Goal: Task Accomplishment & Management: Use online tool/utility

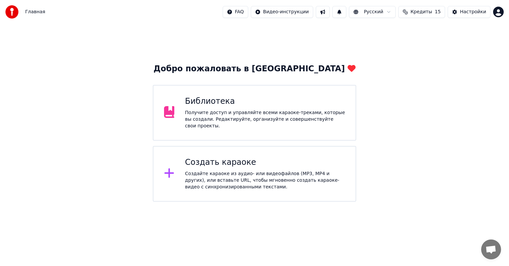
click at [203, 179] on div "Создайте караоке из аудио- или видеофайлов (MP3, MP4 и других), или вставьте UR…" at bounding box center [265, 180] width 160 height 20
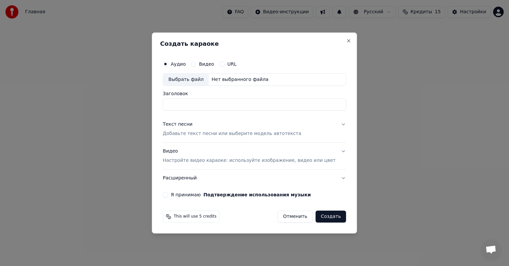
click at [214, 63] on label "Видео" at bounding box center [206, 64] width 15 height 5
click at [196, 63] on button "Видео" at bounding box center [193, 63] width 5 height 5
click at [195, 82] on div "Выбрать файл" at bounding box center [186, 80] width 46 height 12
click at [176, 67] on div "Аудио Видео URL" at bounding box center [254, 63] width 183 height 13
click at [168, 62] on button "Аудио" at bounding box center [165, 63] width 5 height 5
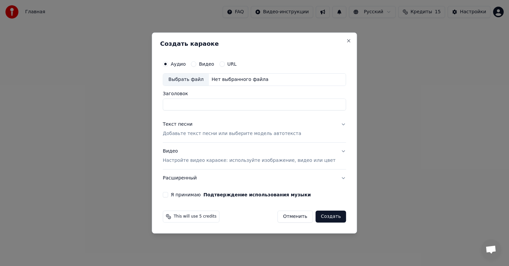
click at [182, 64] on label "Аудио" at bounding box center [178, 64] width 15 height 5
click at [168, 64] on button "Аудио" at bounding box center [165, 63] width 5 height 5
click at [198, 82] on div "Выбрать файл" at bounding box center [186, 80] width 46 height 12
click at [193, 105] on input "**********" at bounding box center [254, 105] width 183 height 12
click at [253, 104] on input "**********" at bounding box center [254, 105] width 183 height 12
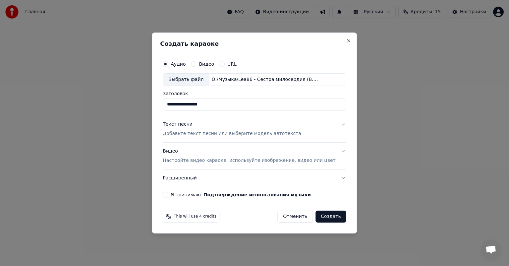
click at [187, 80] on div "Выбрать файл" at bounding box center [186, 80] width 46 height 12
type input "**********"
click at [193, 127] on div "Текст песни" at bounding box center [178, 124] width 30 height 7
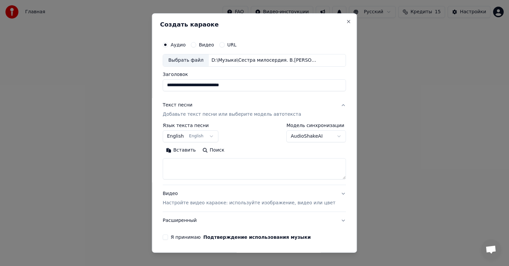
click at [214, 139] on button "English English" at bounding box center [191, 136] width 56 height 12
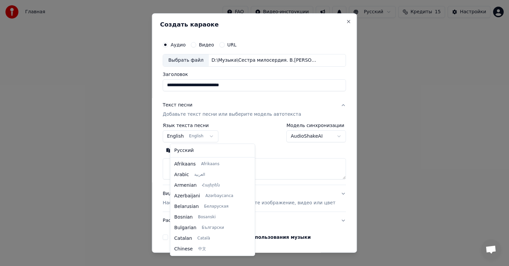
scroll to position [53, 0]
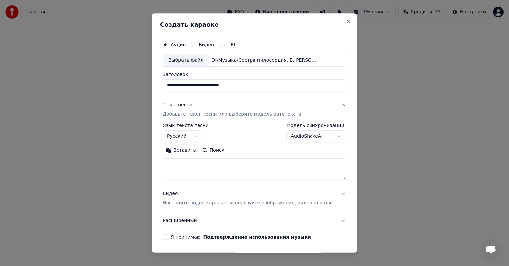
click at [199, 151] on button "Вставить" at bounding box center [181, 150] width 36 height 11
select select "**"
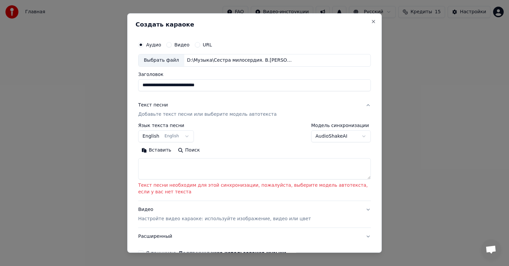
click at [151, 150] on button "Вставить" at bounding box center [156, 150] width 36 height 11
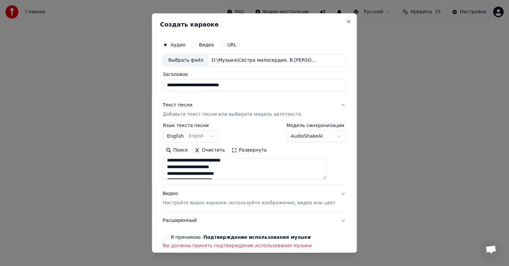
scroll to position [223, 0]
click at [198, 206] on p "Настройте видео караоке: используйте изображение, видео или цвет" at bounding box center [249, 203] width 173 height 7
type textarea "**********"
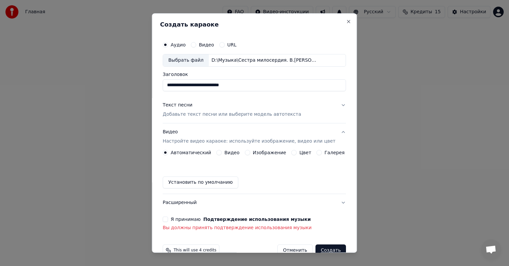
click at [260, 153] on label "Изображение" at bounding box center [269, 152] width 33 height 5
click at [250, 153] on button "Изображение" at bounding box center [247, 152] width 5 height 5
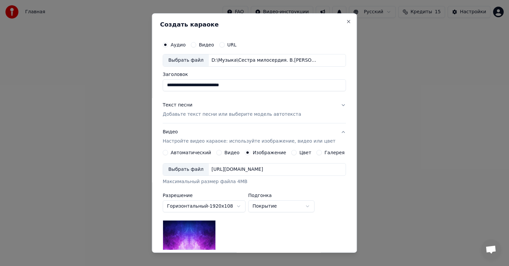
click at [179, 167] on div "Выбрать файл" at bounding box center [186, 170] width 46 height 12
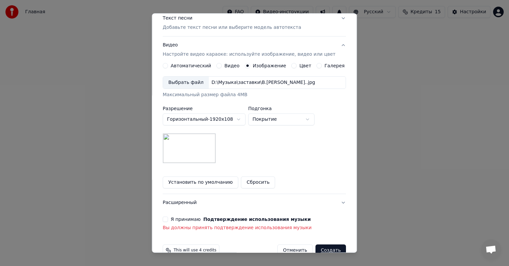
scroll to position [101, 0]
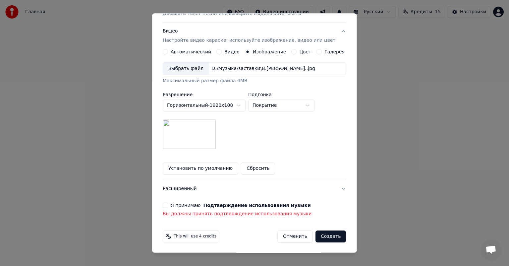
click at [165, 200] on div "**********" at bounding box center [254, 77] width 189 height 285
click at [191, 187] on button "Расширенный" at bounding box center [254, 188] width 183 height 17
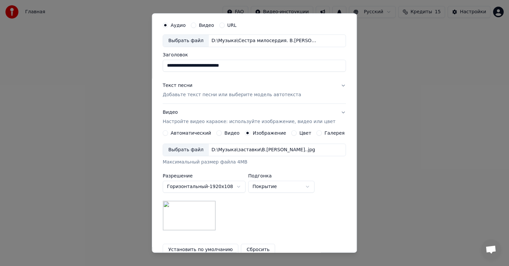
scroll to position [0, 0]
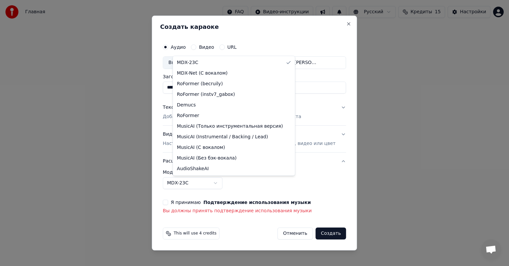
click at [227, 183] on body "**********" at bounding box center [254, 101] width 509 height 202
select select "**********"
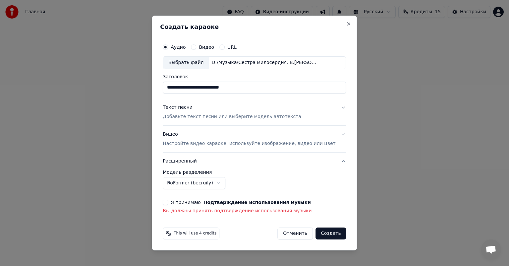
click at [168, 203] on button "Я принимаю Подтверждение использования музыки" at bounding box center [165, 202] width 5 height 5
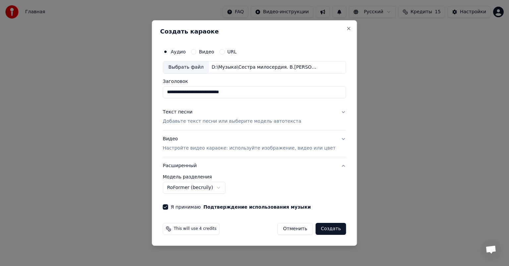
click at [180, 140] on div "Видео Настройте видео караоке: используйте изображение, видео или цвет" at bounding box center [249, 144] width 173 height 16
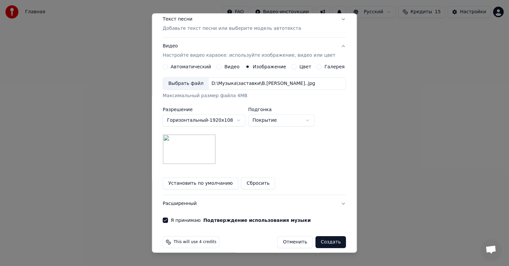
scroll to position [92, 0]
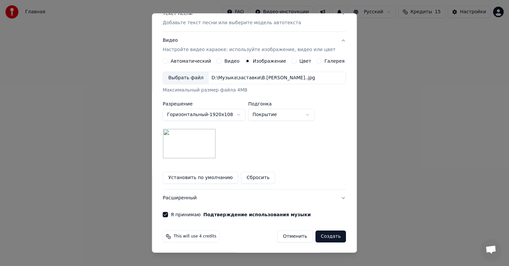
click at [177, 195] on button "Расширенный" at bounding box center [254, 197] width 183 height 17
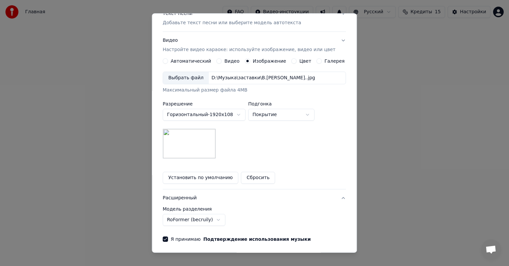
scroll to position [0, 0]
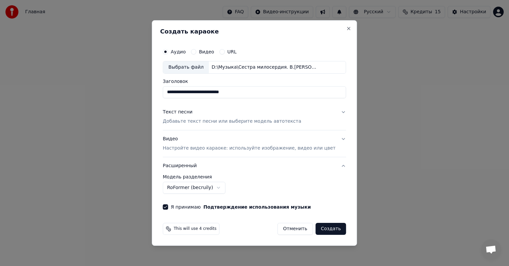
click at [180, 138] on div "Видео Настройте видео караоке: используйте изображение, видео или цвет" at bounding box center [249, 144] width 173 height 16
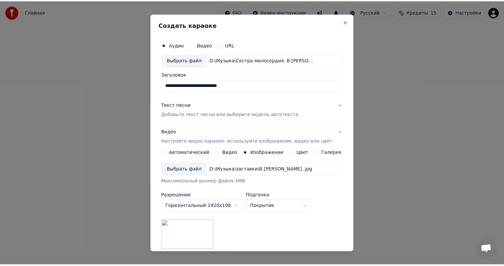
scroll to position [92, 0]
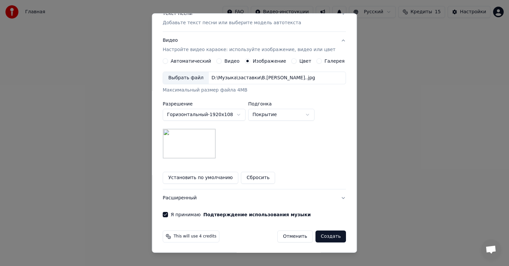
click at [321, 234] on button "Создать" at bounding box center [331, 237] width 31 height 12
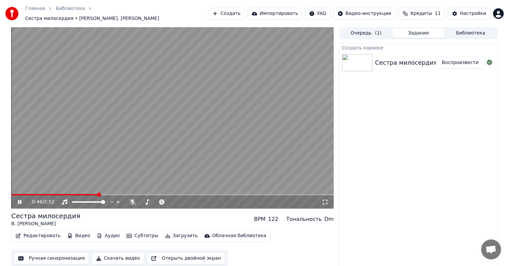
click at [302, 84] on video at bounding box center [172, 117] width 323 height 181
click at [19, 199] on icon at bounding box center [25, 201] width 16 height 5
click at [45, 257] on button "Ручная синхронизация" at bounding box center [51, 258] width 75 height 12
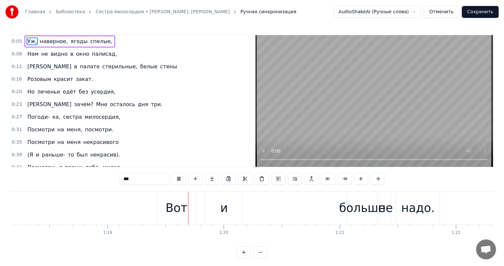
scroll to position [0, 9137]
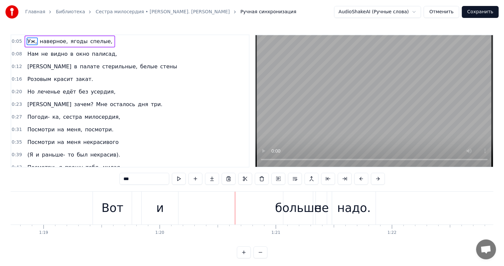
click at [114, 210] on div "Вот" at bounding box center [112, 208] width 22 height 18
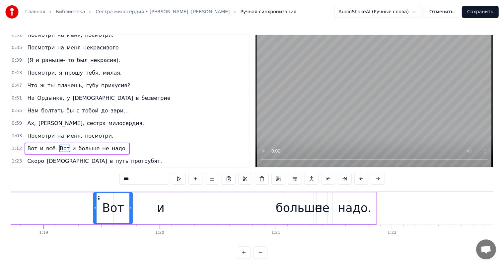
scroll to position [135, 0]
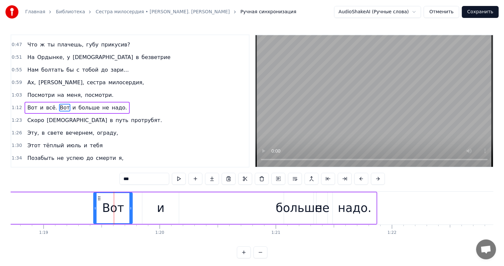
click at [172, 208] on div "и" at bounding box center [160, 208] width 36 height 32
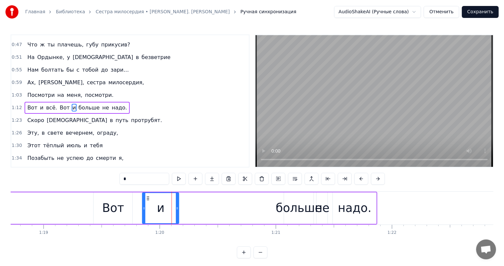
click at [116, 197] on div "Вот" at bounding box center [113, 208] width 39 height 32
type input "***"
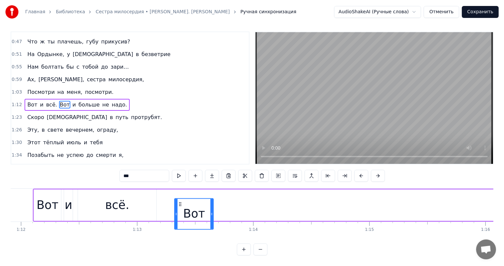
scroll to position [0, 8336]
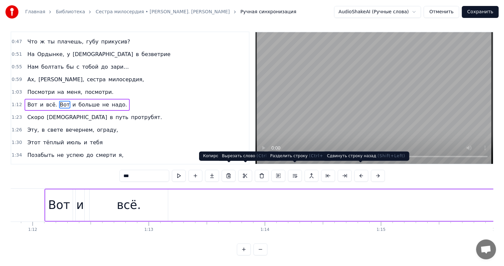
drag, startPoint x: 98, startPoint y: 198, endPoint x: 347, endPoint y: 181, distance: 249.0
click at [354, 172] on div "0:05 Уж, наверное, ягоды спелые, 0:08 Нам не видно в окно палисад, 0:12 А в пал…" at bounding box center [252, 144] width 483 height 224
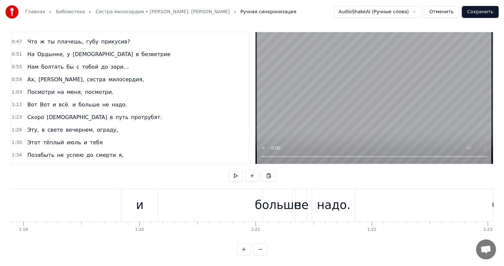
scroll to position [0, 9113]
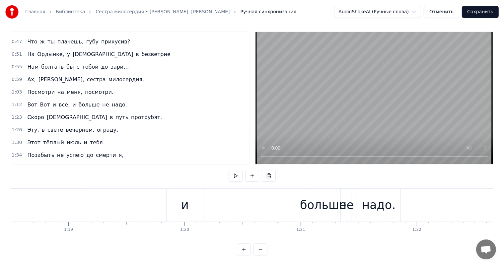
click at [310, 202] on div "больше" at bounding box center [323, 205] width 46 height 18
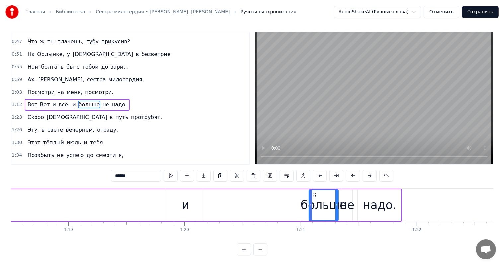
scroll to position [0, 0]
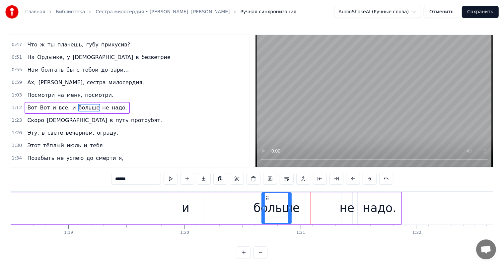
drag, startPoint x: 313, startPoint y: 197, endPoint x: 266, endPoint y: 196, distance: 47.1
click at [266, 196] on icon at bounding box center [267, 198] width 5 height 5
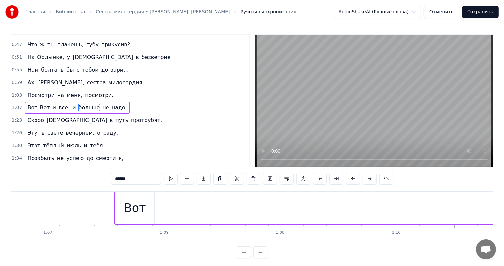
scroll to position [0, 7436]
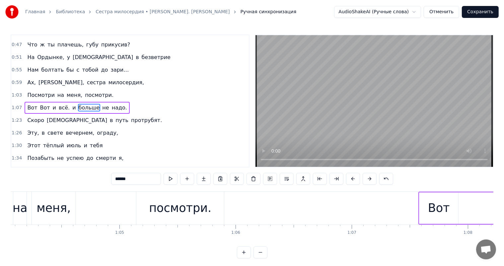
click at [72, 212] on div "меня," at bounding box center [53, 208] width 43 height 33
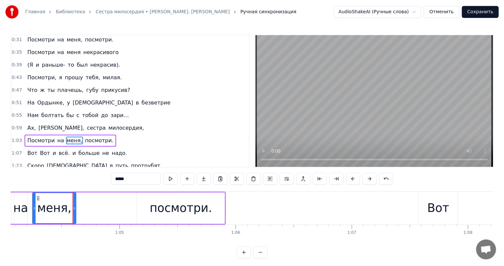
scroll to position [133, 0]
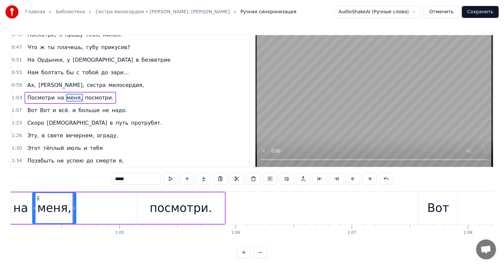
click at [32, 94] on span "Посмотри" at bounding box center [41, 98] width 29 height 8
type input "********"
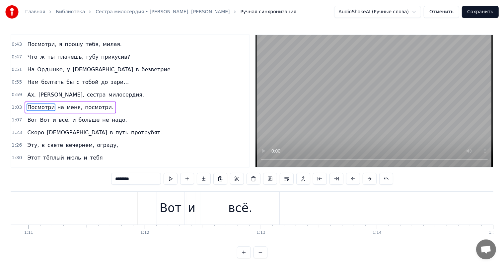
scroll to position [0, 8246]
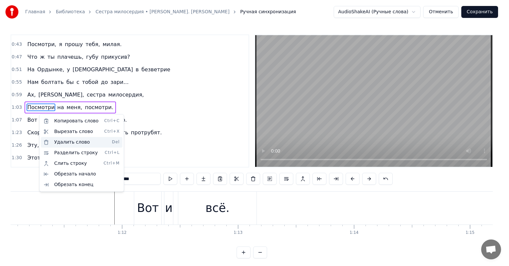
click at [75, 145] on div "Удалить слово Del" at bounding box center [82, 142] width 82 height 11
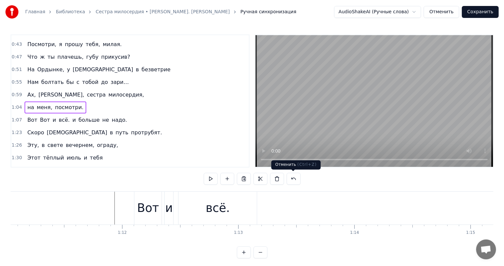
click at [290, 176] on button at bounding box center [294, 179] width 14 height 12
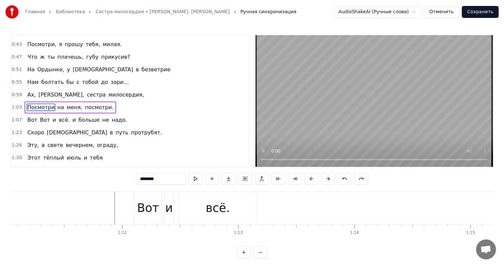
click at [31, 117] on span "Вот" at bounding box center [32, 120] width 11 height 8
type input "***"
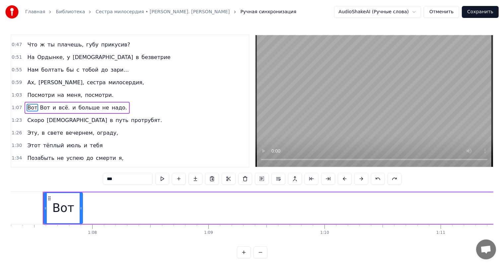
scroll to position [0, 7811]
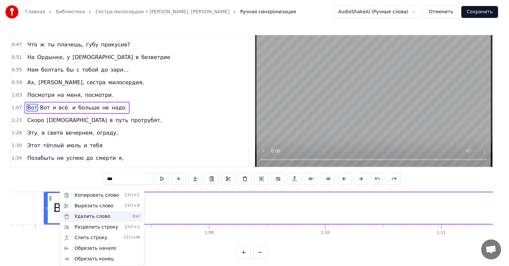
click at [80, 217] on div "Удалить слово Del" at bounding box center [102, 216] width 82 height 11
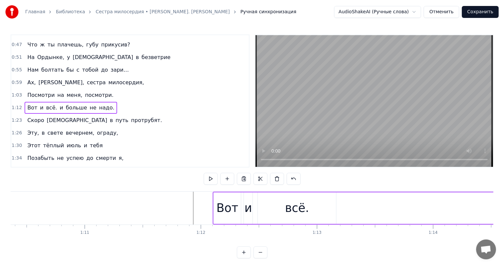
scroll to position [0, 8134]
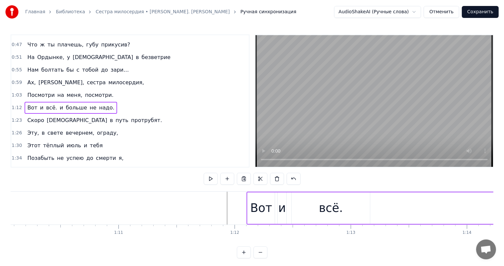
click at [314, 209] on div "всё." at bounding box center [331, 208] width 78 height 32
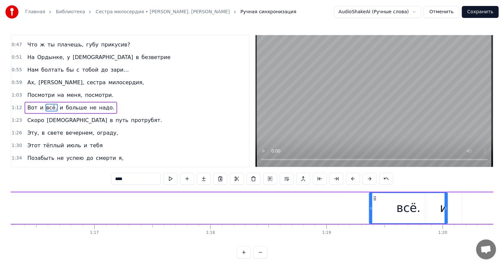
scroll to position [0, 8857]
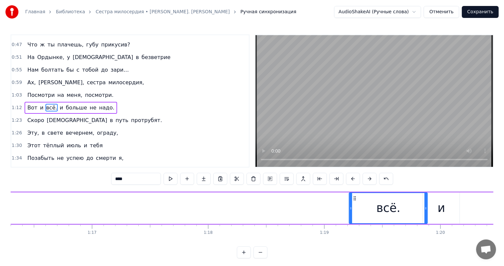
drag, startPoint x: 296, startPoint y: 197, endPoint x: 353, endPoint y: 199, distance: 57.4
click at [353, 199] on icon at bounding box center [354, 198] width 5 height 5
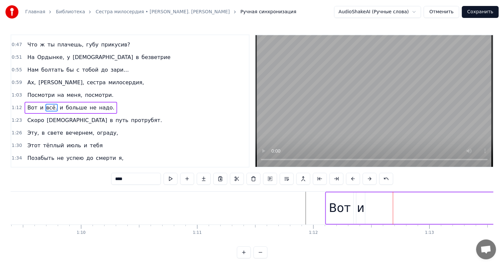
scroll to position [0, 7999]
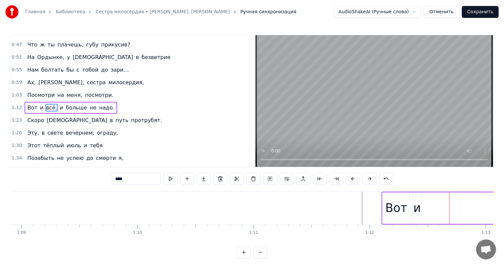
click at [416, 208] on div "и" at bounding box center [417, 208] width 8 height 18
drag, startPoint x: 418, startPoint y: 198, endPoint x: 424, endPoint y: 201, distance: 7.0
click at [424, 201] on div at bounding box center [425, 208] width 3 height 30
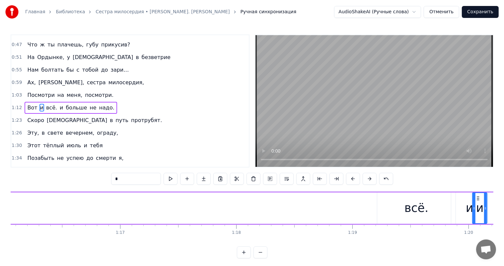
scroll to position [0, 8839]
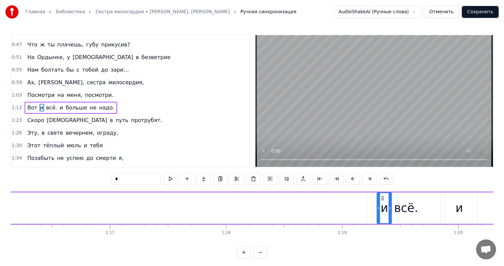
drag, startPoint x: 418, startPoint y: 198, endPoint x: 216, endPoint y: 252, distance: 208.4
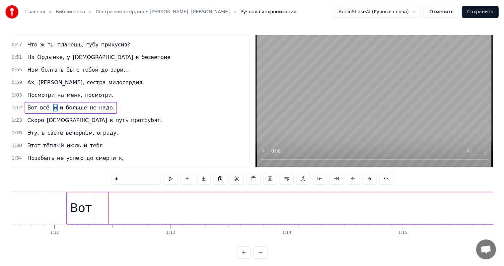
scroll to position [0, 8235]
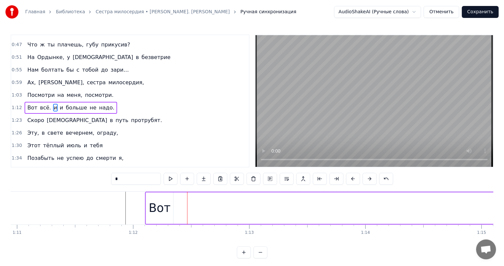
click at [167, 214] on div "Вот" at bounding box center [160, 208] width 22 height 18
type input "***"
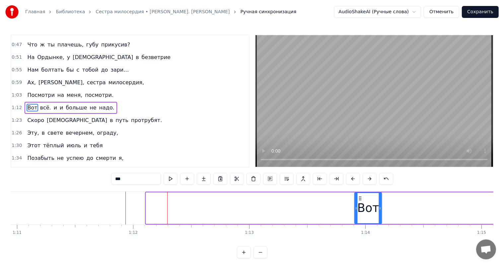
drag, startPoint x: 152, startPoint y: 200, endPoint x: 361, endPoint y: 207, distance: 208.8
click at [361, 207] on div "Вот" at bounding box center [368, 208] width 27 height 30
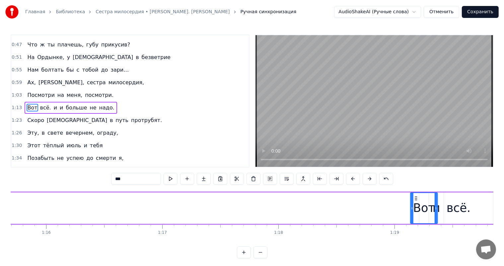
drag, startPoint x: 361, startPoint y: 198, endPoint x: 413, endPoint y: 187, distance: 53.5
click at [413, 187] on div "0:05 Уж, наверное, ягоды спелые, 0:08 Нам не видно в окно палисад, 0:12 А в пал…" at bounding box center [252, 146] width 483 height 224
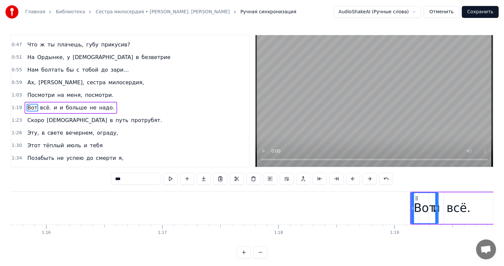
scroll to position [0, 8788]
drag, startPoint x: 415, startPoint y: 198, endPoint x: 403, endPoint y: 199, distance: 11.7
click at [403, 199] on icon at bounding box center [403, 198] width 5 height 5
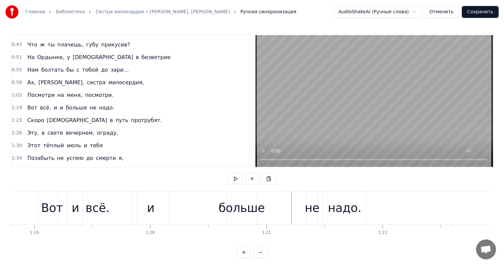
scroll to position [0, 9124]
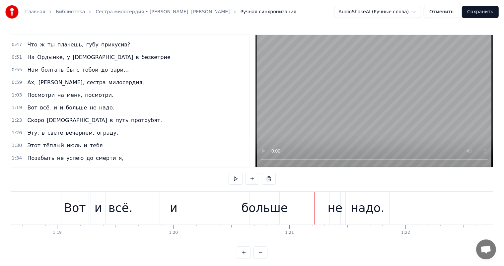
click at [166, 64] on div "0:55 Нам болтать бы с тобой до зари…" at bounding box center [129, 70] width 237 height 13
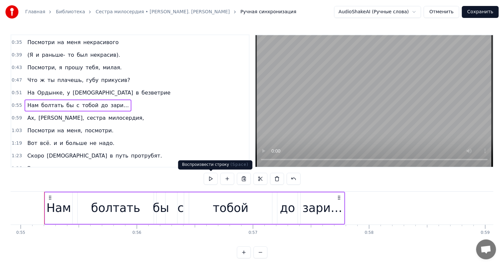
scroll to position [166, 0]
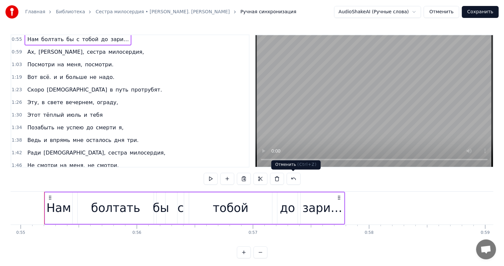
click at [293, 177] on button at bounding box center [294, 179] width 14 height 12
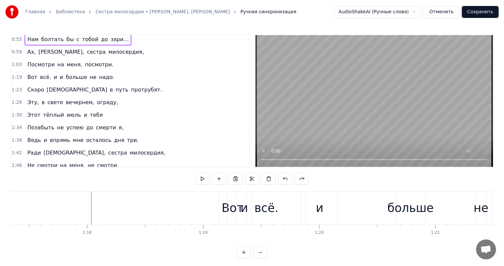
scroll to position [0, 9124]
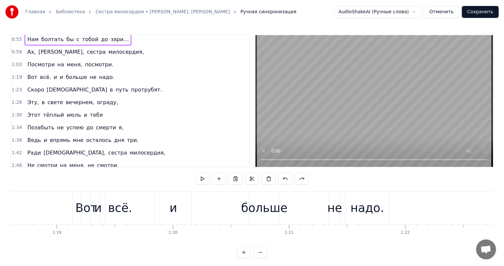
click at [88, 212] on div "всё." at bounding box center [120, 208] width 78 height 33
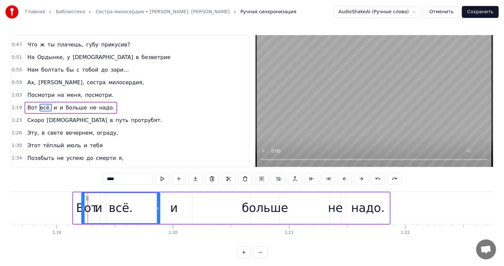
scroll to position [135, 0]
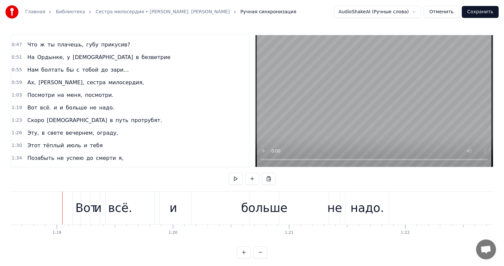
click at [98, 210] on div "и" at bounding box center [98, 208] width 8 height 18
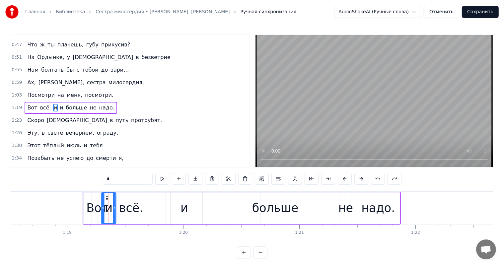
scroll to position [0, 9113]
drag, startPoint x: 97, startPoint y: 195, endPoint x: 114, endPoint y: 200, distance: 18.1
click at [114, 200] on icon at bounding box center [114, 198] width 5 height 5
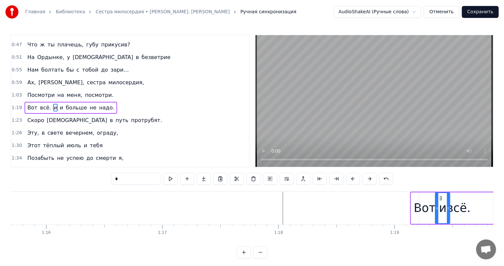
scroll to position [0, 8809]
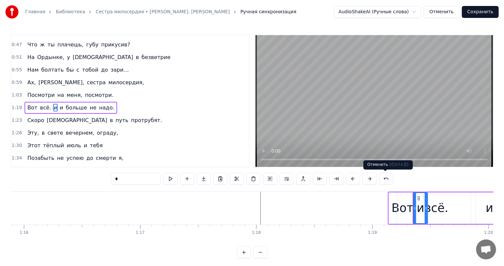
click at [385, 176] on button at bounding box center [386, 179] width 14 height 12
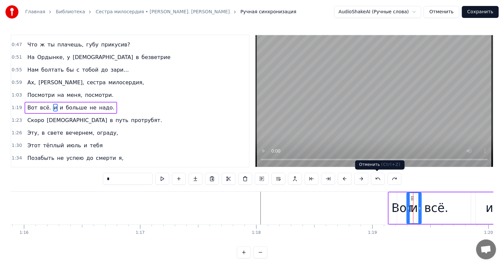
click at [376, 182] on button at bounding box center [378, 179] width 14 height 12
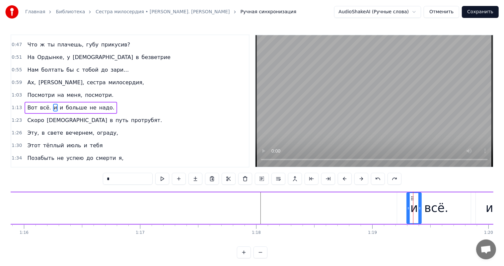
click at [377, 178] on button at bounding box center [378, 179] width 14 height 12
click at [377, 179] on button at bounding box center [378, 179] width 14 height 12
click at [375, 181] on button at bounding box center [378, 179] width 14 height 12
click at [375, 177] on button at bounding box center [378, 179] width 14 height 12
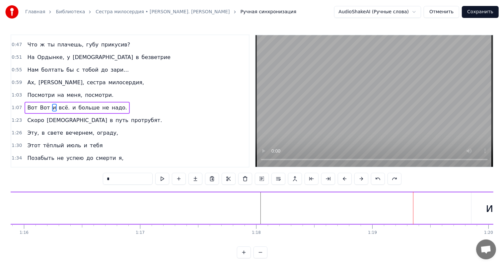
click at [40, 104] on span "Вот" at bounding box center [44, 108] width 11 height 8
type input "***"
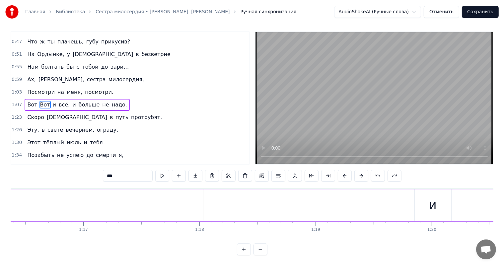
scroll to position [0, 8867]
drag, startPoint x: 50, startPoint y: 198, endPoint x: 365, endPoint y: 194, distance: 314.4
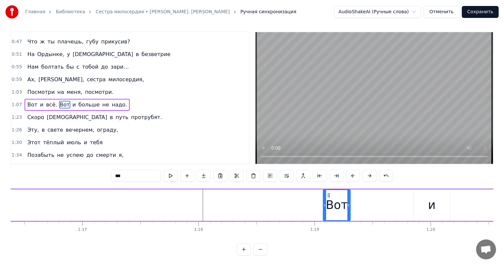
click at [60, 101] on span "Вот" at bounding box center [64, 105] width 11 height 8
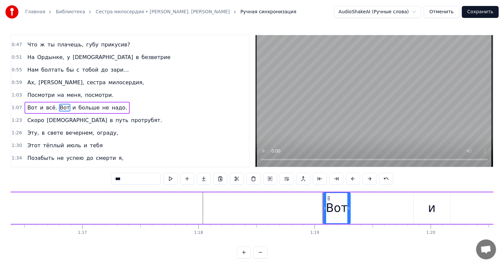
drag, startPoint x: 332, startPoint y: 209, endPoint x: 326, endPoint y: 198, distance: 12.3
click at [338, 206] on div "Вот" at bounding box center [337, 208] width 22 height 18
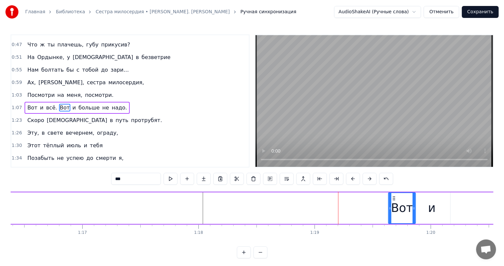
drag, startPoint x: 326, startPoint y: 198, endPoint x: 297, endPoint y: 226, distance: 39.9
click at [391, 201] on div "Вот" at bounding box center [401, 208] width 27 height 30
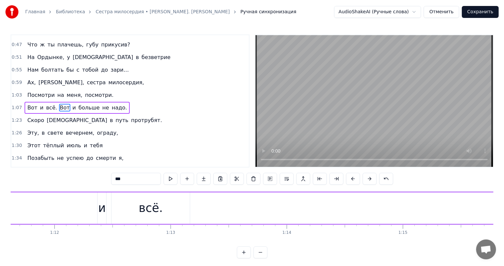
scroll to position [0, 7718]
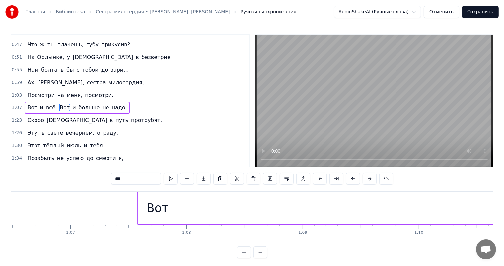
click at [158, 211] on div "Вот" at bounding box center [158, 208] width 22 height 18
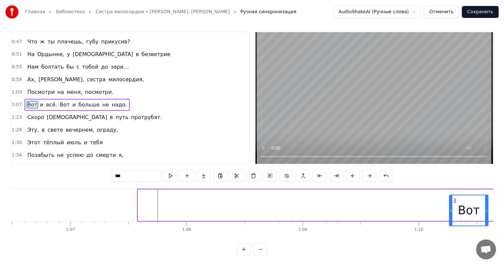
scroll to position [9, 0]
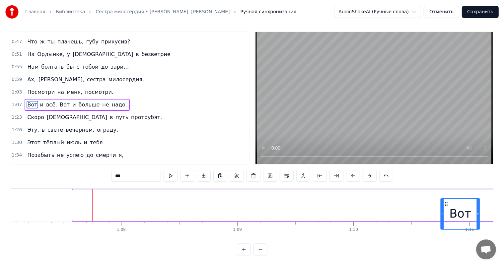
drag, startPoint x: 143, startPoint y: 198, endPoint x: 464, endPoint y: 218, distance: 322.3
click at [464, 218] on div "Вот" at bounding box center [460, 214] width 38 height 30
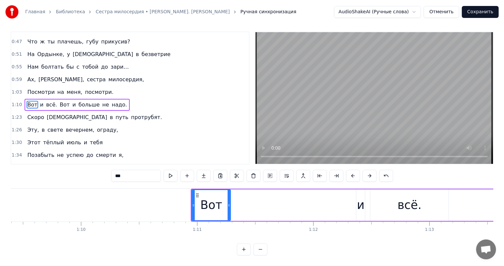
scroll to position [0, 8066]
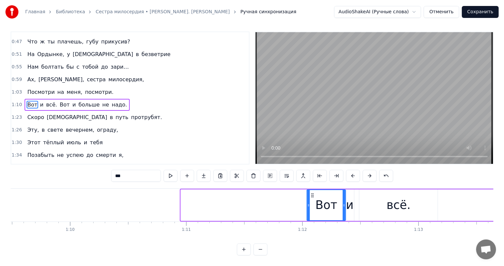
drag, startPoint x: 184, startPoint y: 187, endPoint x: 310, endPoint y: 203, distance: 127.0
click at [310, 203] on div "Вот" at bounding box center [326, 205] width 38 height 30
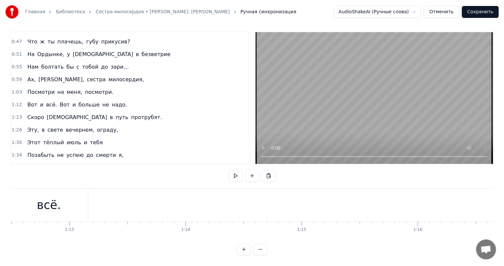
scroll to position [0, 8224]
click at [235, 202] on div "всё." at bounding box center [240, 205] width 24 height 18
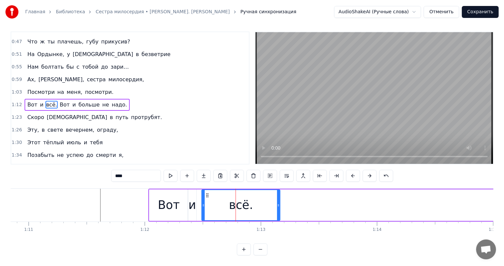
scroll to position [0, 0]
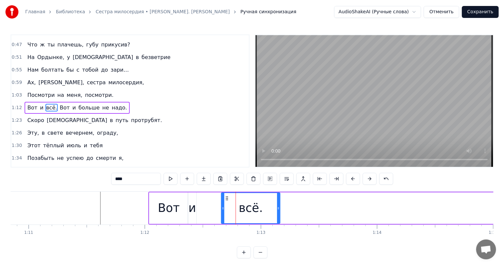
drag, startPoint x: 203, startPoint y: 206, endPoint x: 223, endPoint y: 205, distance: 19.6
click at [223, 205] on div at bounding box center [223, 208] width 3 height 30
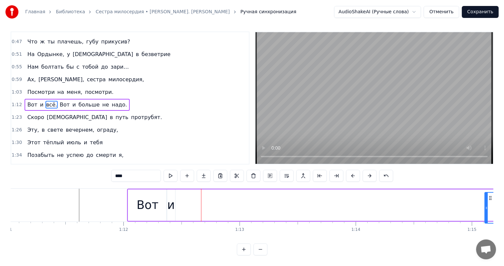
scroll to position [9, 0]
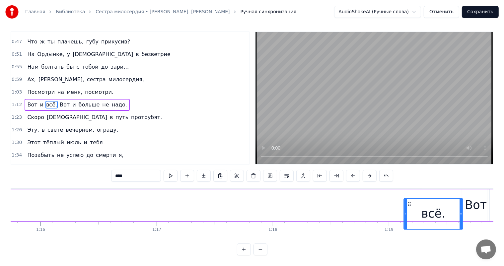
drag, startPoint x: 228, startPoint y: 196, endPoint x: 382, endPoint y: 211, distance: 154.6
click at [391, 199] on div "Вот и всё. Вот и больше не надо." at bounding box center [151, 205] width 1143 height 33
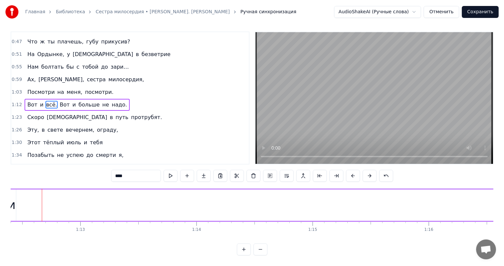
scroll to position [0, 8201]
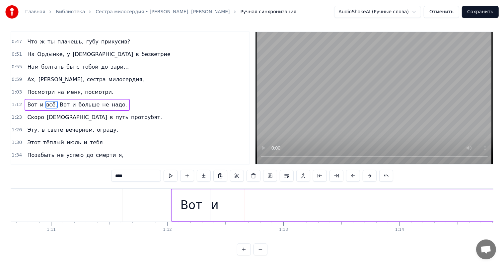
click at [215, 201] on div "и" at bounding box center [215, 205] width 8 height 18
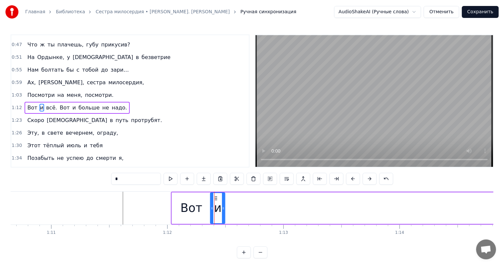
drag, startPoint x: 218, startPoint y: 201, endPoint x: 215, endPoint y: 195, distance: 6.4
click at [223, 199] on div at bounding box center [223, 208] width 3 height 30
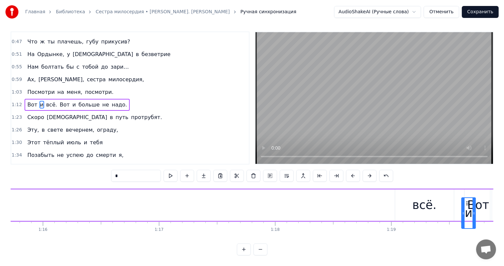
scroll to position [0, 8811]
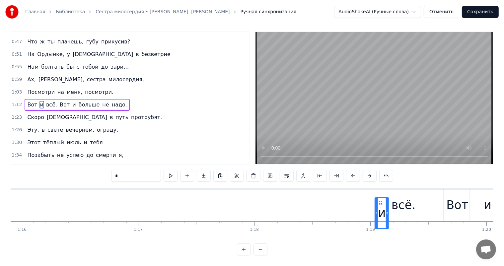
drag, startPoint x: 216, startPoint y: 197, endPoint x: 380, endPoint y: 190, distance: 165.0
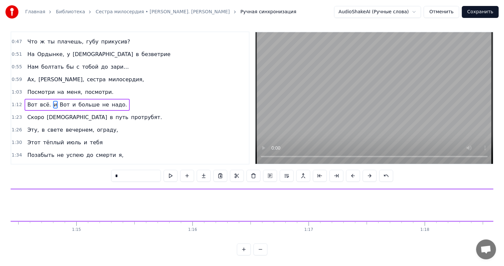
scroll to position [0, 8168]
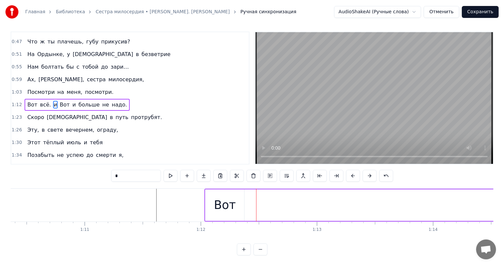
click at [227, 207] on div "Вот" at bounding box center [225, 205] width 22 height 18
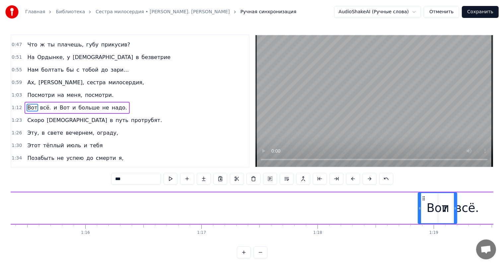
scroll to position [0, 8750]
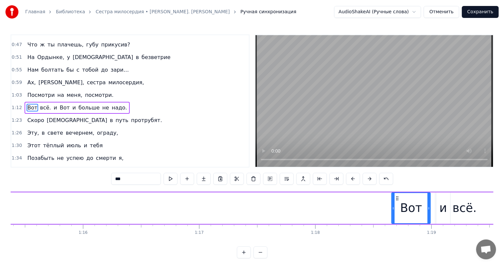
drag, startPoint x: 210, startPoint y: 198, endPoint x: 397, endPoint y: 192, distance: 186.5
click at [397, 192] on div "Вот" at bounding box center [410, 208] width 39 height 32
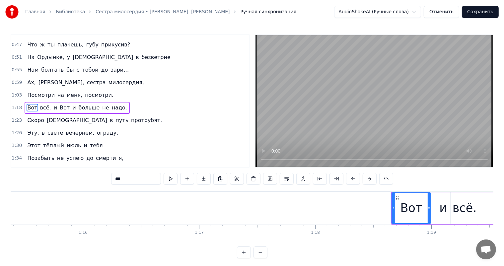
scroll to position [0, 8595]
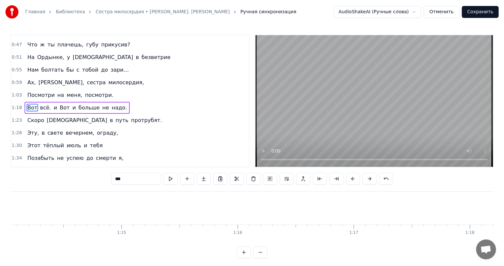
click at [39, 91] on span "Посмотри" at bounding box center [41, 95] width 29 height 8
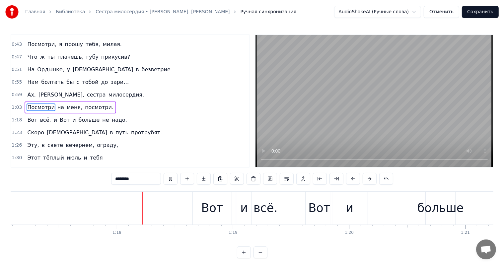
scroll to position [0, 9025]
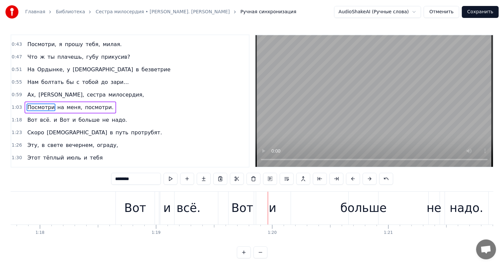
click at [271, 208] on div "и" at bounding box center [273, 208] width 8 height 18
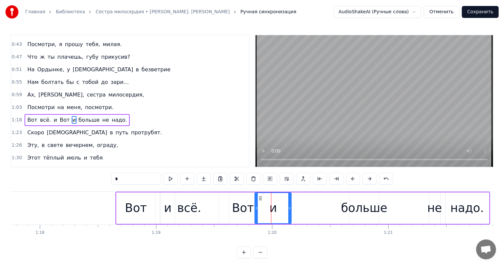
scroll to position [135, 0]
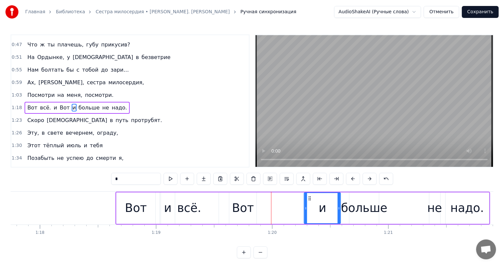
drag, startPoint x: 261, startPoint y: 199, endPoint x: 338, endPoint y: 214, distance: 78.4
click at [310, 204] on div "и" at bounding box center [322, 208] width 36 height 30
drag, startPoint x: 305, startPoint y: 209, endPoint x: 263, endPoint y: 202, distance: 42.7
click at [315, 207] on div "и" at bounding box center [327, 208] width 25 height 32
click at [235, 212] on div "Вот" at bounding box center [243, 208] width 22 height 18
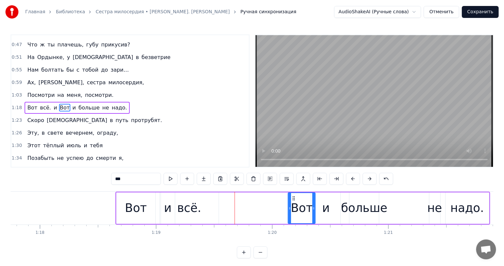
drag, startPoint x: 233, startPoint y: 198, endPoint x: 203, endPoint y: 214, distance: 34.1
click at [291, 200] on icon at bounding box center [293, 198] width 5 height 5
click at [187, 212] on div "всё." at bounding box center [189, 208] width 24 height 18
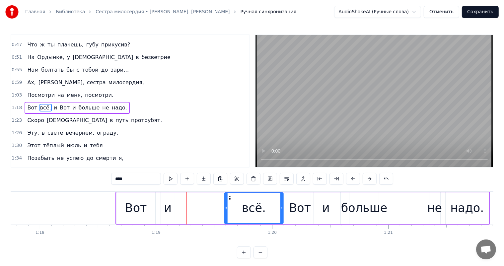
drag, startPoint x: 163, startPoint y: 197, endPoint x: 228, endPoint y: 207, distance: 65.1
drag, startPoint x: 225, startPoint y: 210, endPoint x: 247, endPoint y: 213, distance: 22.0
click at [247, 213] on div at bounding box center [247, 208] width 3 height 30
click at [165, 206] on div "и" at bounding box center [168, 208] width 8 height 18
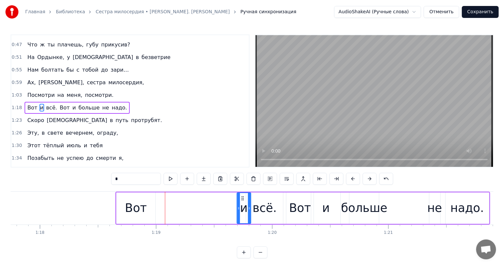
drag, startPoint x: 167, startPoint y: 198, endPoint x: 154, endPoint y: 203, distance: 14.0
click at [241, 204] on div "и" at bounding box center [243, 208] width 13 height 30
click at [130, 207] on div "Вот" at bounding box center [136, 208] width 22 height 18
type input "***"
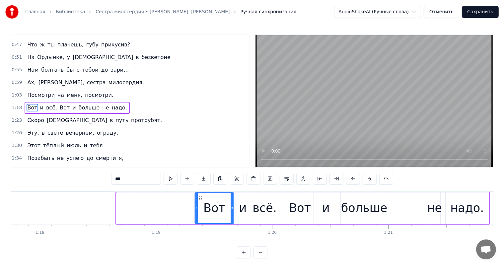
drag, startPoint x: 121, startPoint y: 197, endPoint x: 129, endPoint y: 219, distance: 23.4
click at [198, 208] on div "Вот" at bounding box center [214, 208] width 38 height 30
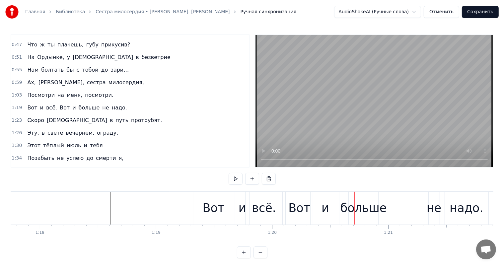
click at [242, 214] on div "и" at bounding box center [242, 208] width 8 height 18
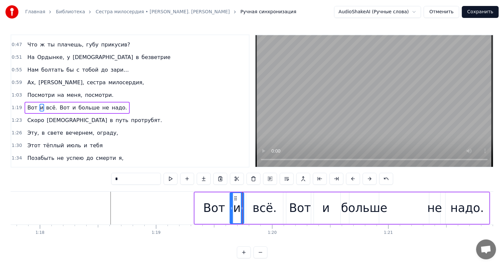
drag, startPoint x: 240, startPoint y: 198, endPoint x: 260, endPoint y: 207, distance: 21.7
click at [236, 201] on div "и" at bounding box center [236, 208] width 13 height 30
click at [261, 207] on div "всё." at bounding box center [264, 208] width 24 height 18
type input "****"
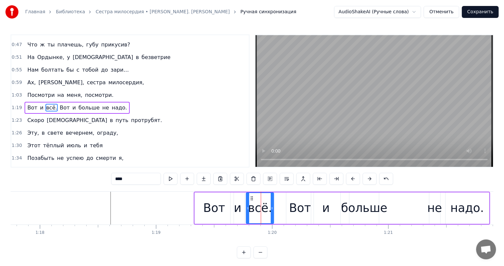
drag, startPoint x: 280, startPoint y: 208, endPoint x: 271, endPoint y: 209, distance: 9.4
click at [271, 209] on icon at bounding box center [272, 208] width 3 height 5
click at [248, 200] on icon at bounding box center [249, 198] width 5 height 5
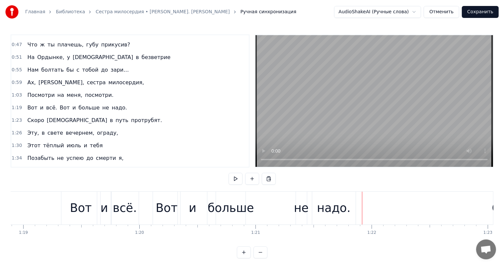
scroll to position [0, 9146]
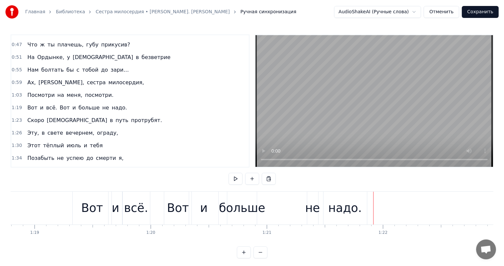
click at [194, 208] on div "и" at bounding box center [203, 208] width 29 height 33
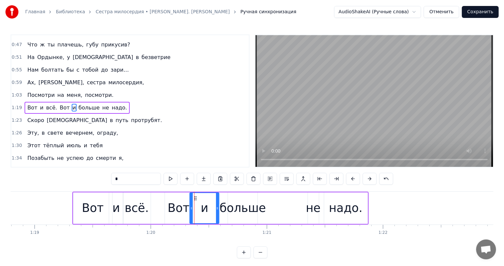
click at [242, 209] on div "больше" at bounding box center [243, 208] width 46 height 18
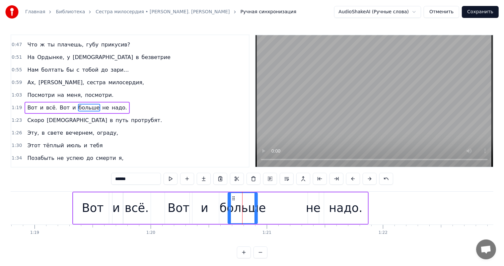
click at [198, 212] on div "и" at bounding box center [204, 208] width 29 height 32
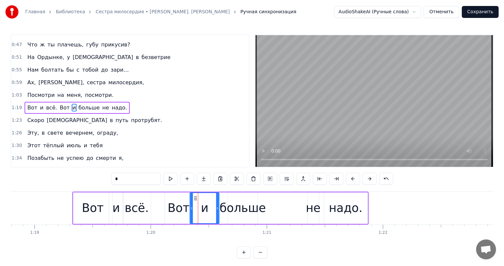
click at [196, 198] on circle at bounding box center [196, 198] width 0 height 0
drag, startPoint x: 191, startPoint y: 198, endPoint x: 183, endPoint y: 198, distance: 8.3
click at [206, 200] on div at bounding box center [205, 208] width 3 height 30
click at [178, 204] on div "Вот" at bounding box center [178, 208] width 22 height 18
type input "***"
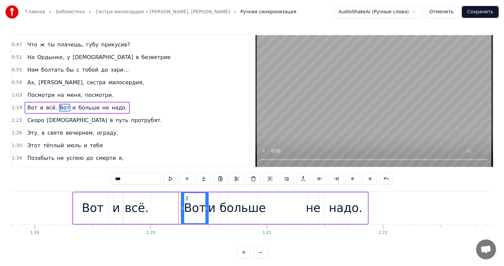
drag, startPoint x: 169, startPoint y: 197, endPoint x: 186, endPoint y: 199, distance: 16.5
click at [186, 199] on icon at bounding box center [186, 198] width 5 height 5
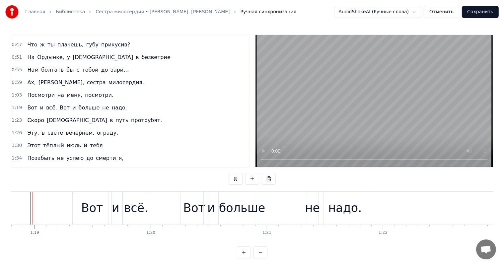
scroll to position [0, 9133]
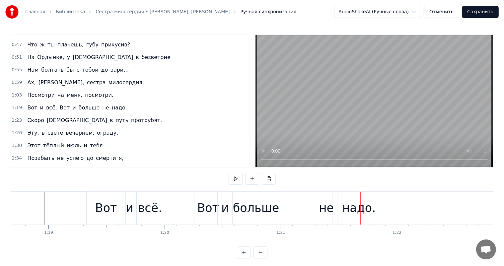
click at [242, 203] on div "больше" at bounding box center [256, 208] width 46 height 18
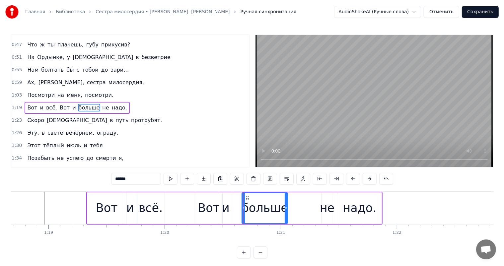
drag, startPoint x: 269, startPoint y: 208, endPoint x: 285, endPoint y: 209, distance: 16.3
click at [285, 209] on icon at bounding box center [286, 208] width 3 height 5
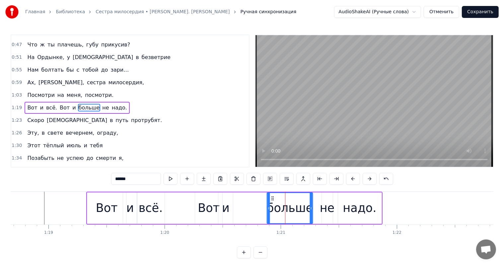
drag, startPoint x: 245, startPoint y: 200, endPoint x: 271, endPoint y: 203, distance: 25.3
click at [271, 203] on div "больше" at bounding box center [289, 208] width 45 height 30
click at [229, 210] on div "и" at bounding box center [225, 208] width 15 height 32
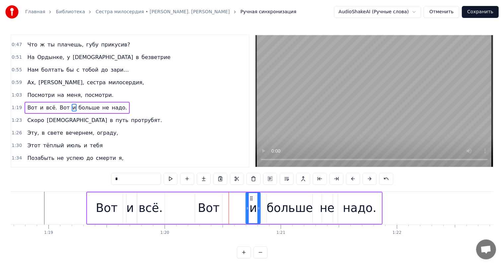
drag, startPoint x: 223, startPoint y: 198, endPoint x: 250, endPoint y: 200, distance: 27.6
click at [250, 200] on icon at bounding box center [251, 198] width 5 height 5
click at [205, 203] on div "Вот" at bounding box center [209, 208] width 22 height 18
type input "***"
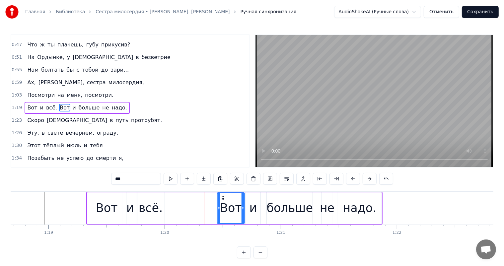
drag, startPoint x: 200, startPoint y: 197, endPoint x: 66, endPoint y: 241, distance: 140.4
click at [220, 200] on icon at bounding box center [222, 198] width 5 height 5
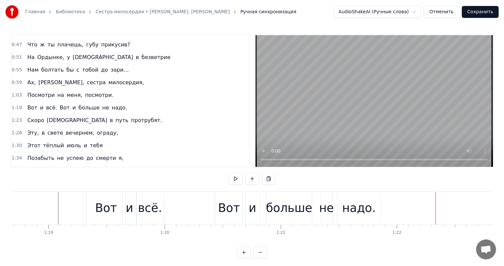
click at [298, 208] on div "больше" at bounding box center [289, 208] width 46 height 18
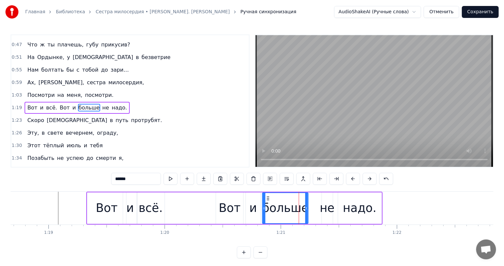
drag, startPoint x: 272, startPoint y: 198, endPoint x: 302, endPoint y: 209, distance: 32.1
click at [268, 198] on icon at bounding box center [267, 198] width 5 height 5
click at [334, 216] on div "Вот и всё. Вот и больше не надо." at bounding box center [234, 208] width 296 height 33
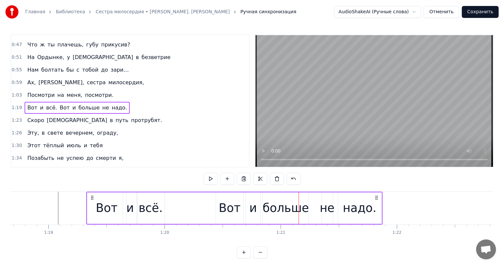
click at [334, 216] on div "Вот и всё. Вот и больше не надо." at bounding box center [234, 208] width 296 height 33
click at [327, 208] on div "не" at bounding box center [327, 208] width 15 height 18
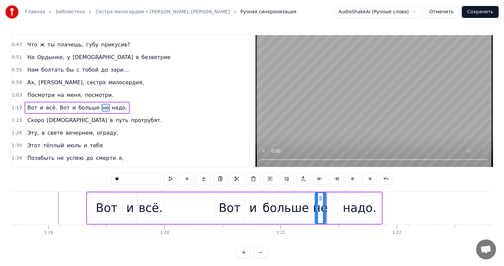
drag, startPoint x: 326, startPoint y: 196, endPoint x: 319, endPoint y: 199, distance: 7.5
click at [319, 199] on icon at bounding box center [320, 198] width 5 height 5
drag, startPoint x: 324, startPoint y: 204, endPoint x: 329, endPoint y: 205, distance: 5.0
click at [329, 205] on div at bounding box center [329, 208] width 3 height 30
drag, startPoint x: 361, startPoint y: 205, endPoint x: 329, endPoint y: 196, distance: 33.0
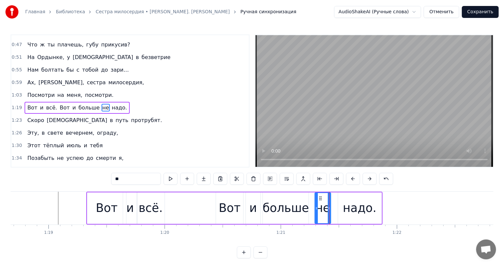
click at [361, 205] on div "надо." at bounding box center [359, 208] width 33 height 18
type input "*****"
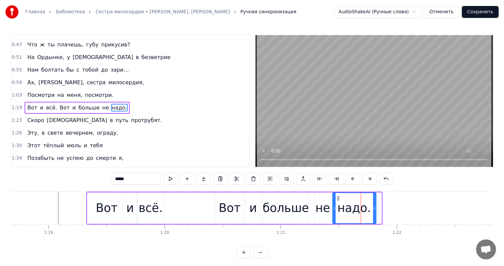
drag, startPoint x: 342, startPoint y: 199, endPoint x: 337, endPoint y: 201, distance: 5.6
click at [337, 201] on div "надо." at bounding box center [354, 208] width 43 height 30
drag, startPoint x: 374, startPoint y: 212, endPoint x: 367, endPoint y: 214, distance: 7.3
click at [367, 214] on div at bounding box center [367, 208] width 3 height 30
drag, startPoint x: 50, startPoint y: 204, endPoint x: 100, endPoint y: 195, distance: 50.2
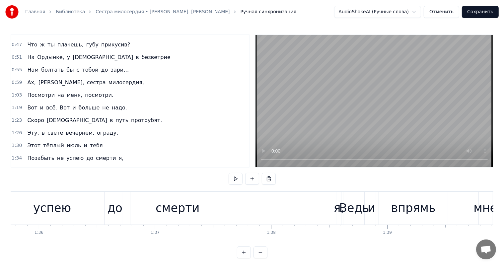
scroll to position [0, 11104]
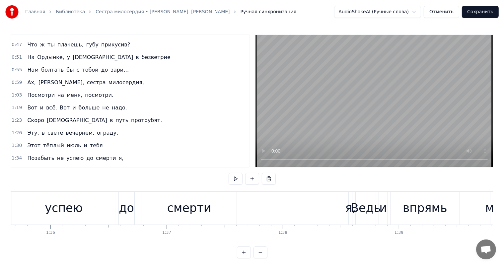
click at [33, 210] on div "успею" at bounding box center [64, 208] width 104 height 33
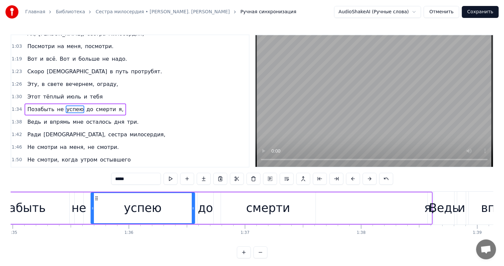
scroll to position [0, 10981]
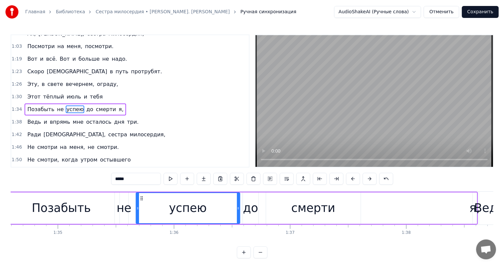
click at [25, 207] on div "Позабыть" at bounding box center [61, 208] width 106 height 32
type input "********"
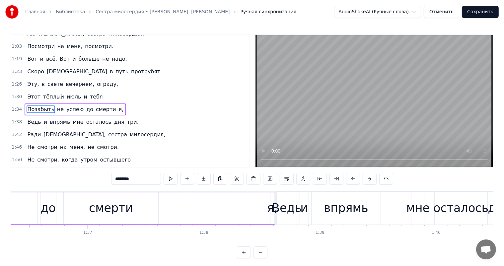
scroll to position [0, 11250]
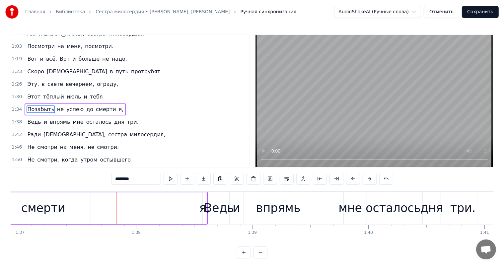
click at [203, 208] on div "я," at bounding box center [204, 208] width 11 height 18
drag, startPoint x: 203, startPoint y: 197, endPoint x: 196, endPoint y: 191, distance: 9.2
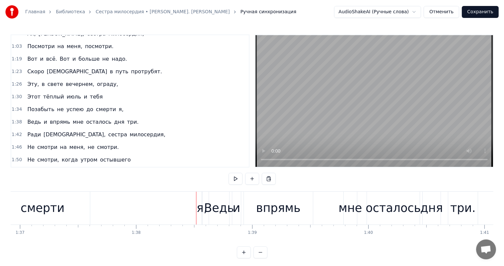
click at [200, 206] on div "я," at bounding box center [202, 208] width 11 height 18
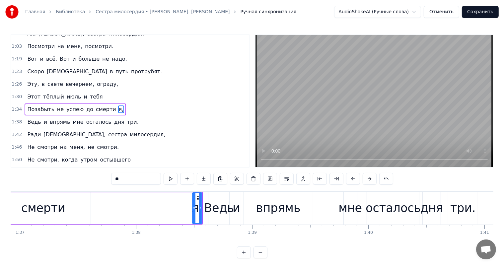
drag, startPoint x: 203, startPoint y: 205, endPoint x: 192, endPoint y: 201, distance: 10.9
click at [193, 203] on div at bounding box center [194, 208] width 3 height 30
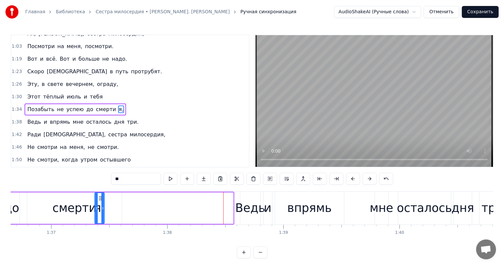
drag, startPoint x: 198, startPoint y: 198, endPoint x: 206, endPoint y: 252, distance: 54.4
click at [102, 204] on div "Позабыть не успею до смерти я," at bounding box center [2, 208] width 466 height 33
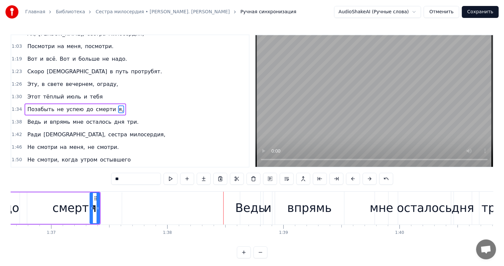
scroll to position [0, 11219]
drag, startPoint x: 95, startPoint y: 196, endPoint x: 102, endPoint y: 200, distance: 8.8
click at [102, 200] on icon at bounding box center [103, 198] width 5 height 5
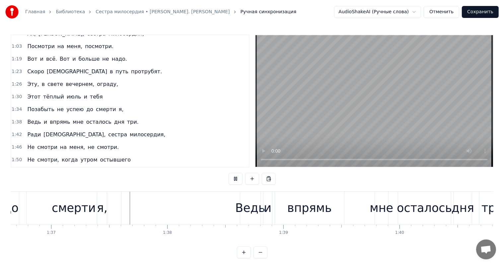
scroll to position [0, 11224]
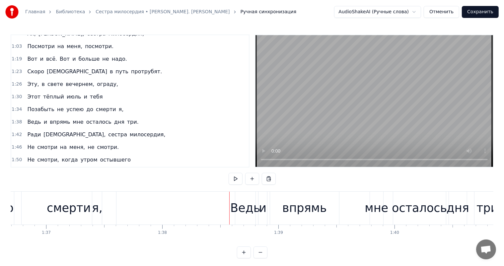
click at [55, 207] on div "смерти" at bounding box center [69, 208] width 44 height 18
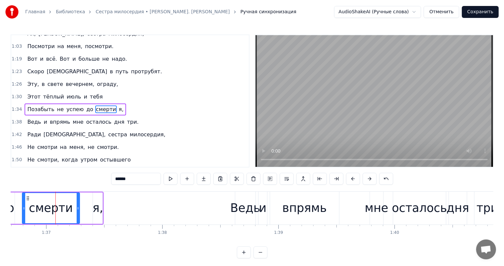
drag, startPoint x: 115, startPoint y: 209, endPoint x: 78, endPoint y: 211, distance: 37.2
click at [78, 211] on div at bounding box center [78, 208] width 3 height 30
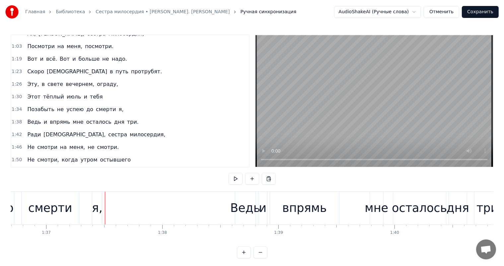
click at [99, 211] on div "я," at bounding box center [97, 208] width 11 height 18
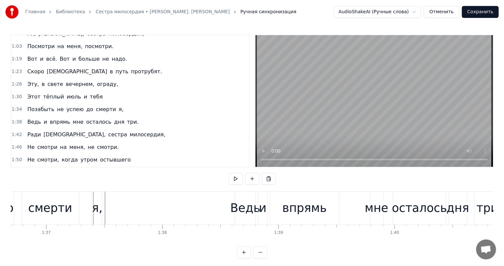
click at [101, 199] on div "я," at bounding box center [97, 208] width 10 height 33
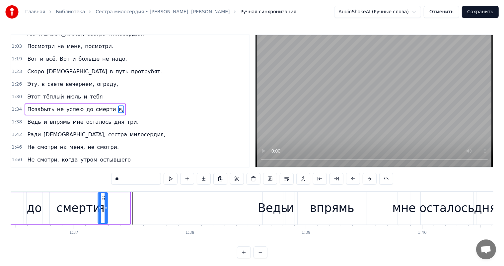
scroll to position [0, 11195]
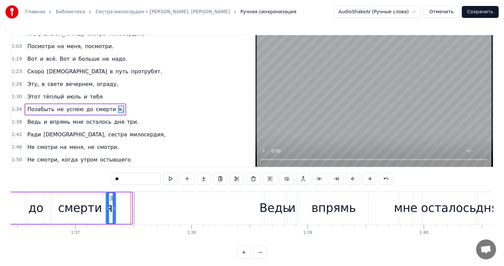
drag, startPoint x: 99, startPoint y: 196, endPoint x: 112, endPoint y: 196, distance: 13.3
click at [112, 197] on circle at bounding box center [112, 197] width 0 height 0
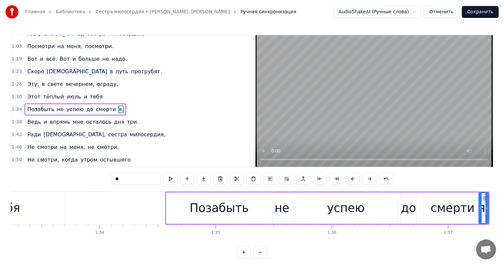
scroll to position [0, 10654]
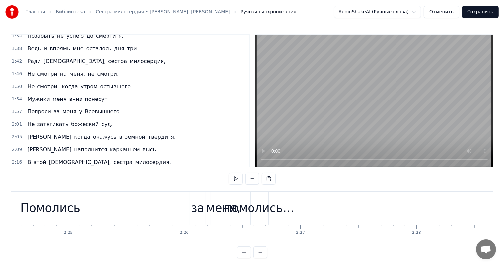
scroll to position [271, 0]
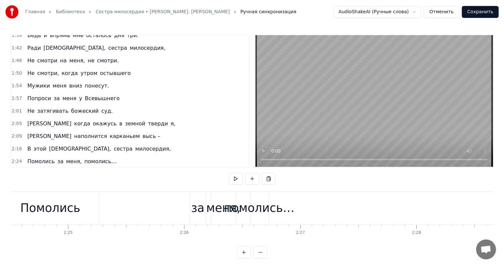
drag, startPoint x: 244, startPoint y: 210, endPoint x: 282, endPoint y: 211, distance: 37.5
click at [282, 211] on div "помолись…" at bounding box center [259, 208] width 70 height 18
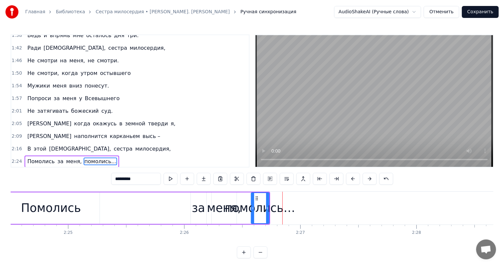
scroll to position [9, 0]
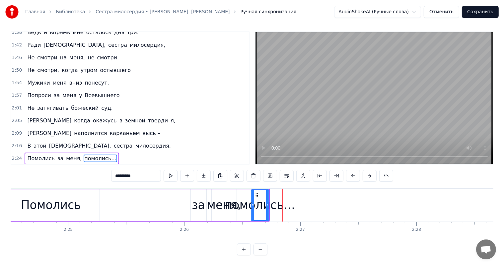
click at [307, 246] on div "0:05 Уж, наверное, ягоды спелые, 0:08 Нам не видно в окно палисад, 0:12 А в пал…" at bounding box center [252, 144] width 483 height 224
drag, startPoint x: 255, startPoint y: 189, endPoint x: 267, endPoint y: 195, distance: 13.1
click at [267, 195] on div "помолись…" at bounding box center [271, 205] width 17 height 30
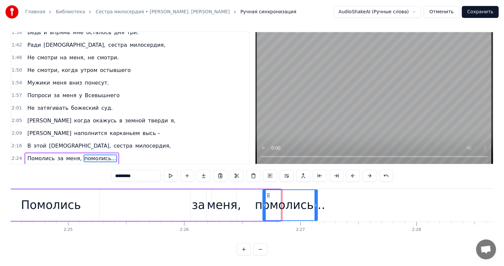
drag, startPoint x: 279, startPoint y: 199, endPoint x: 316, endPoint y: 232, distance: 49.8
click at [314, 203] on div at bounding box center [315, 205] width 3 height 30
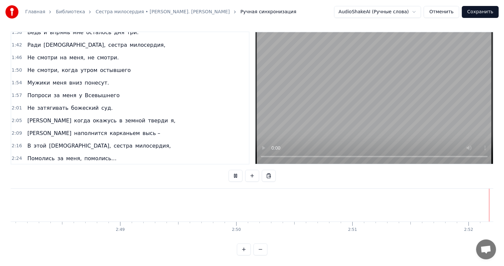
scroll to position [0, 19508]
drag, startPoint x: 38, startPoint y: 136, endPoint x: 55, endPoint y: 131, distance: 18.0
click at [38, 155] on span "Помолись" at bounding box center [41, 159] width 29 height 8
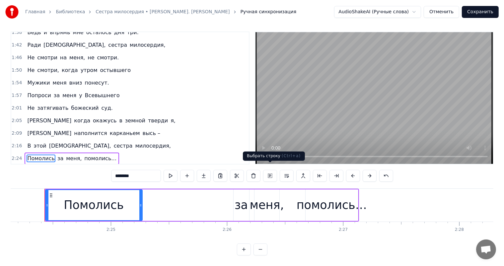
scroll to position [0, 16732]
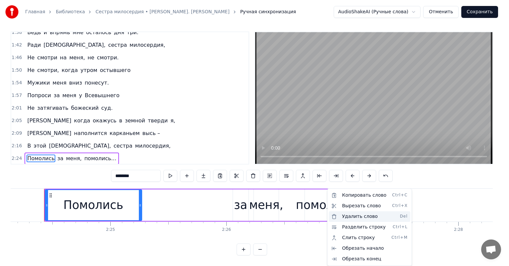
click at [359, 214] on div "Удалить слово Del" at bounding box center [370, 216] width 82 height 11
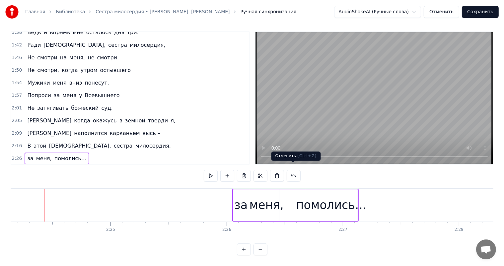
click at [293, 170] on button at bounding box center [294, 176] width 14 height 12
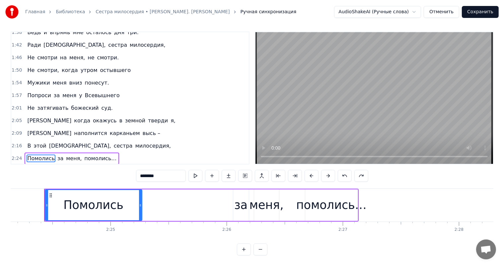
click at [335, 204] on div "помолись…" at bounding box center [331, 205] width 70 height 18
type input "*********"
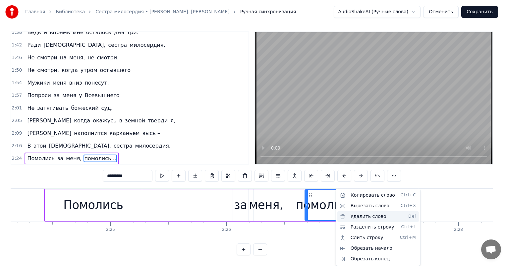
click at [362, 218] on div "Удалить слово Del" at bounding box center [379, 216] width 82 height 11
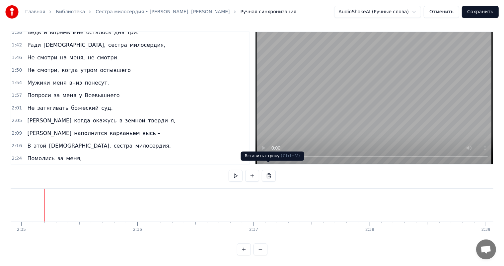
scroll to position [0, 17982]
click at [262, 152] on div "Вставить строку ( Ctrl+V ) Вставить строку ( Ctrl+V )" at bounding box center [272, 156] width 63 height 9
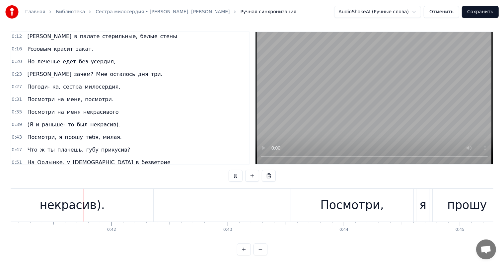
scroll to position [0, 4776]
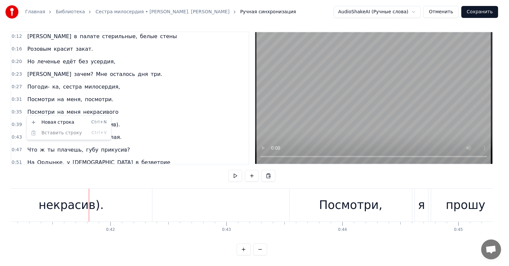
click at [29, 114] on html "Главная Библиотека Сестра милосердия • В. Черенцова Ручная синхронизация AudioS…" at bounding box center [254, 131] width 509 height 269
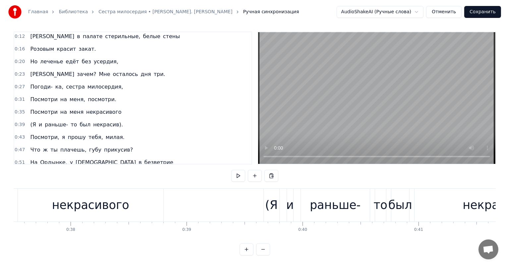
scroll to position [0, 4387]
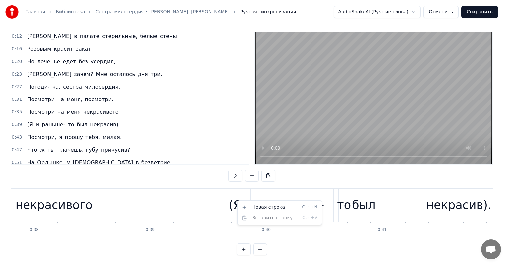
click at [232, 200] on div "(Я" at bounding box center [235, 205] width 13 height 18
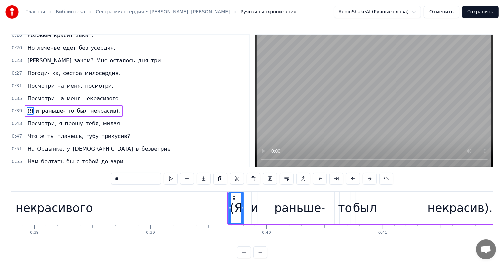
scroll to position [50, 0]
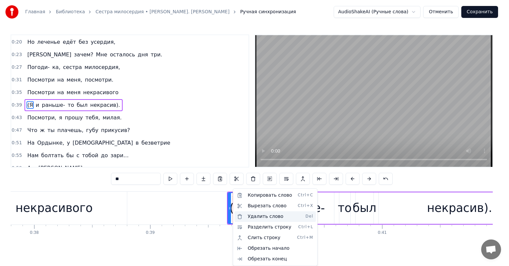
click at [265, 215] on div "Удалить слово Del" at bounding box center [275, 216] width 82 height 11
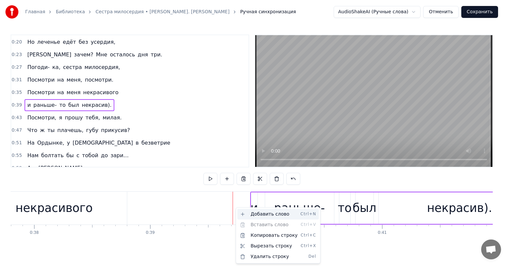
click at [276, 213] on div "Добавить слово Ctrl+N" at bounding box center [278, 214] width 82 height 11
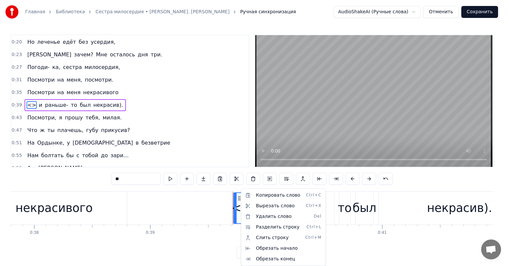
click at [186, 207] on html "Главная Библиотека Сестра милосердия • В. Черенцова Ручная синхронизация AudioS…" at bounding box center [254, 134] width 509 height 269
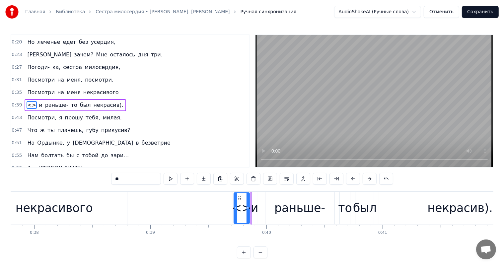
click at [27, 101] on span "<>" at bounding box center [32, 105] width 10 height 8
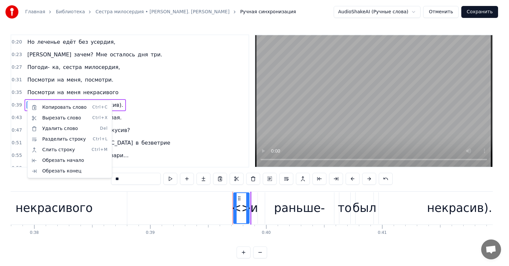
click at [181, 133] on html "Главная Библиотека Сестра милосердия • В. Черенцова Ручная синхронизация AudioS…" at bounding box center [254, 134] width 509 height 269
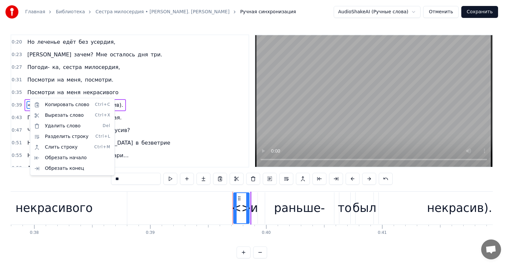
click at [169, 129] on html "Главная Библиотека Сестра милосердия • В. Черенцова Ручная синхронизация AudioS…" at bounding box center [254, 134] width 509 height 269
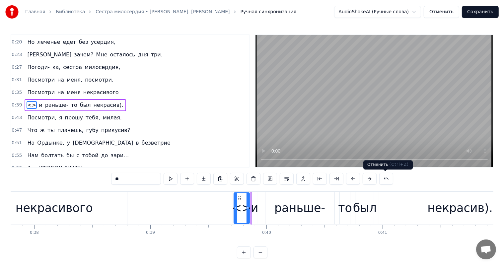
click at [386, 177] on button at bounding box center [386, 179] width 14 height 12
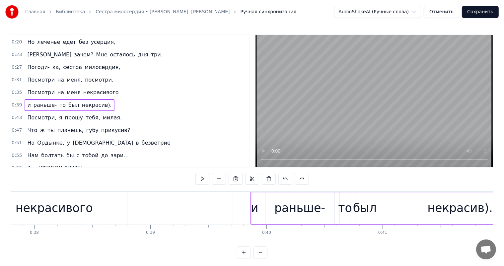
click at [386, 177] on div "0:05 Уж, наверное, ягоды спелые, 0:08 Нам не видно в окно палисад, 0:12 А в пал…" at bounding box center [252, 146] width 483 height 224
click at [284, 174] on body "Главная Библиотека Сестра милосердия • В. Черенцова Ручная синхронизация AudioS…" at bounding box center [252, 129] width 504 height 258
click at [285, 180] on button at bounding box center [285, 179] width 14 height 12
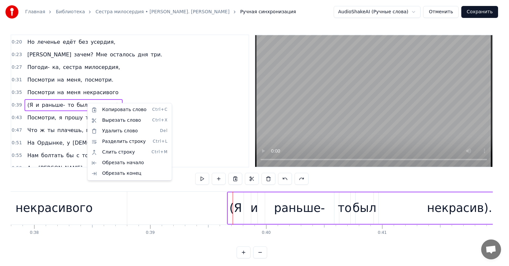
click at [89, 101] on html "Главная Библиотека Сестра милосердия • В. Черенцова Ручная синхронизация AudioS…" at bounding box center [254, 134] width 509 height 269
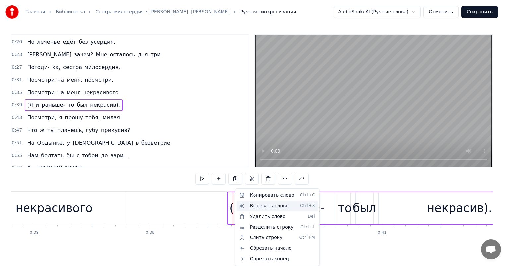
click at [259, 210] on div "Вырезать слово Ctrl+X" at bounding box center [278, 206] width 82 height 11
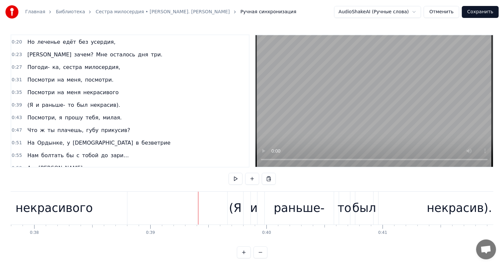
click at [237, 214] on div "(Я" at bounding box center [235, 208] width 13 height 18
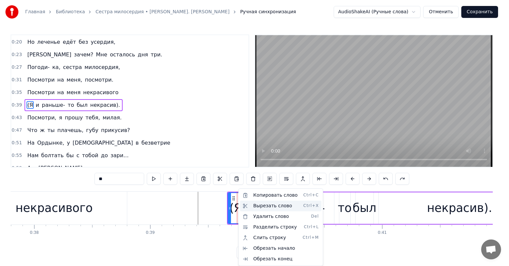
click at [268, 210] on div "Вырезать слово Ctrl+X" at bounding box center [281, 206] width 82 height 11
click at [243, 208] on div "Вырезать слово Ctrl+X" at bounding box center [281, 206] width 82 height 11
click at [266, 216] on div "Удалить слово Del" at bounding box center [280, 216] width 82 height 11
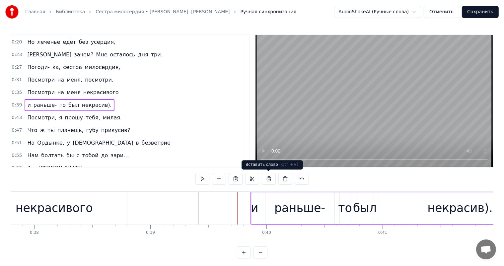
click at [269, 179] on button at bounding box center [269, 179] width 14 height 12
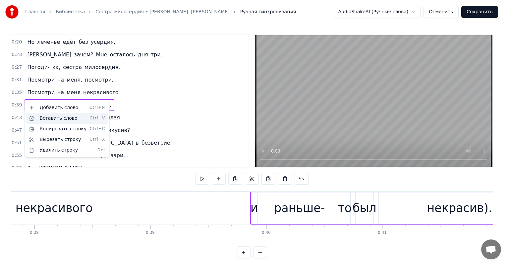
click at [61, 119] on div "Вставить слово Ctrl+V" at bounding box center [67, 118] width 82 height 11
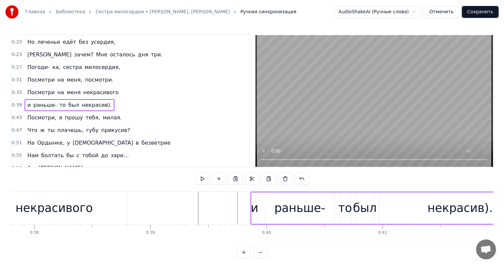
click at [253, 201] on div "и" at bounding box center [255, 208] width 8 height 18
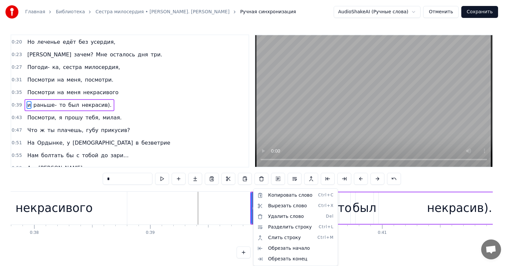
click at [214, 248] on html "Главная Библиотека Сестра милосердия • В. Черенцова Ручная синхронизация AudioS…" at bounding box center [254, 134] width 509 height 269
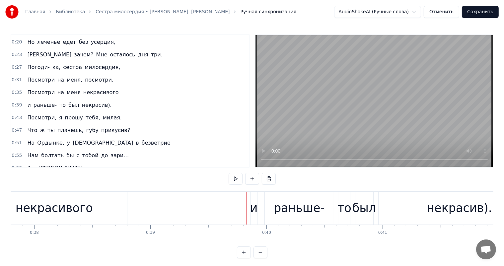
click at [254, 195] on div "и" at bounding box center [254, 208] width 6 height 33
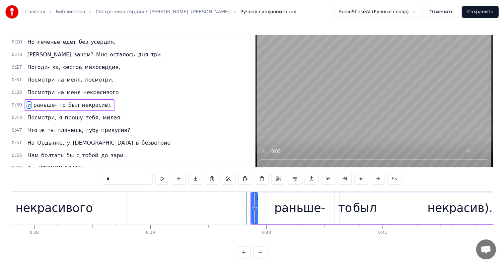
click at [25, 101] on div "и раньше- то был некрасив)." at bounding box center [70, 105] width 90 height 12
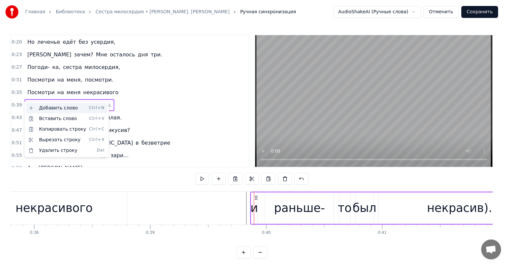
click at [58, 106] on div "Добавить слово Ctrl+N" at bounding box center [67, 108] width 82 height 11
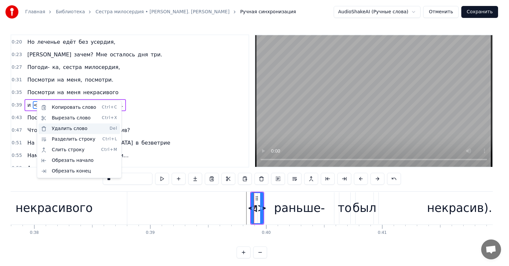
click at [58, 130] on div "Удалить слово Del" at bounding box center [79, 128] width 82 height 11
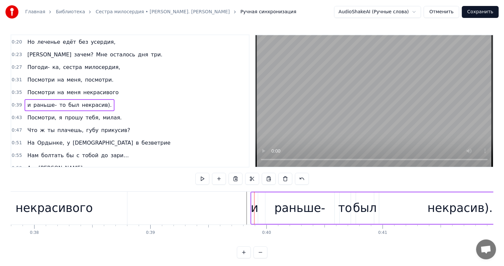
click at [25, 100] on div "и раньше- то был некрасив)." at bounding box center [70, 105] width 90 height 12
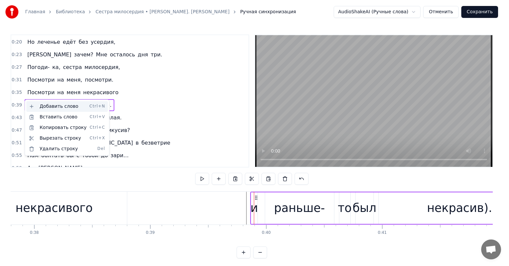
click at [56, 105] on div "Добавить слово Ctrl+N" at bounding box center [67, 106] width 82 height 11
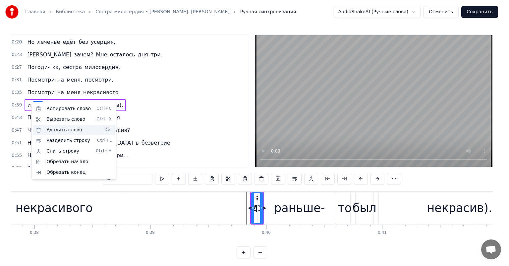
click at [58, 131] on div "Удалить слово Del" at bounding box center [74, 130] width 82 height 11
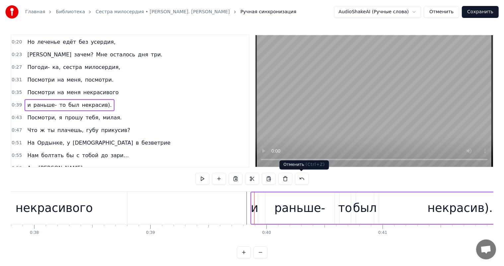
click at [302, 179] on button at bounding box center [302, 179] width 14 height 12
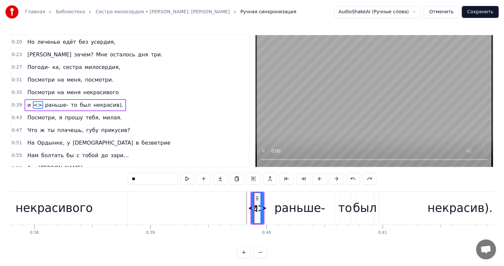
click at [302, 179] on button at bounding box center [303, 179] width 14 height 12
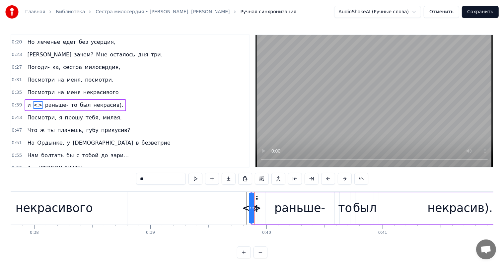
click at [302, 178] on div "**" at bounding box center [252, 179] width 232 height 12
click at [358, 178] on button at bounding box center [361, 179] width 14 height 12
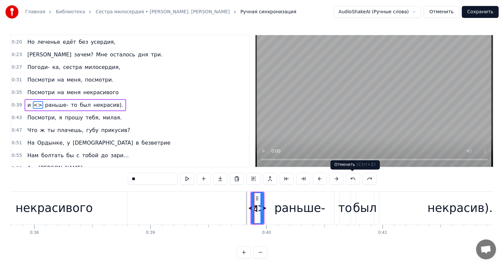
click at [351, 182] on button at bounding box center [353, 179] width 14 height 12
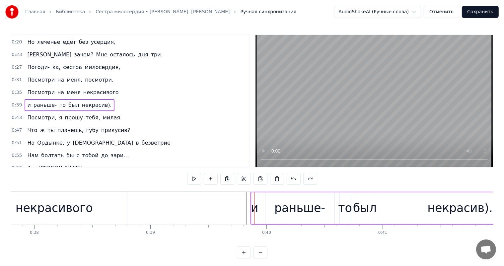
click at [351, 180] on div "0:05 Уж, наверное, ягоды спелые, 0:08 Нам не видно в окно палисад, 0:12 А в пал…" at bounding box center [252, 146] width 483 height 224
click at [296, 178] on button at bounding box center [294, 179] width 14 height 12
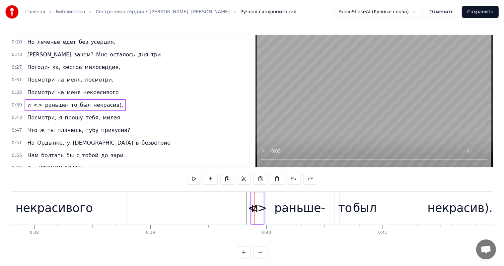
click at [295, 178] on button at bounding box center [294, 179] width 14 height 12
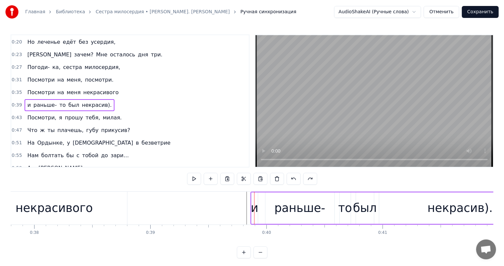
click at [295, 177] on button at bounding box center [294, 179] width 14 height 12
click at [290, 180] on button at bounding box center [294, 179] width 14 height 12
click at [295, 179] on button at bounding box center [294, 179] width 14 height 12
click at [291, 180] on button at bounding box center [294, 179] width 14 height 12
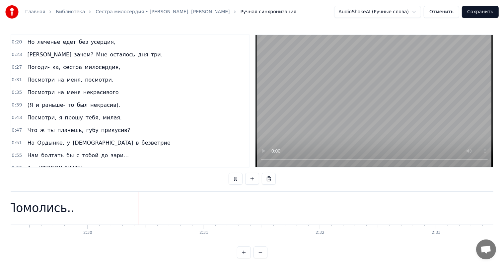
scroll to position [0, 17374]
click at [479, 12] on button "Сохранить" at bounding box center [480, 12] width 37 height 12
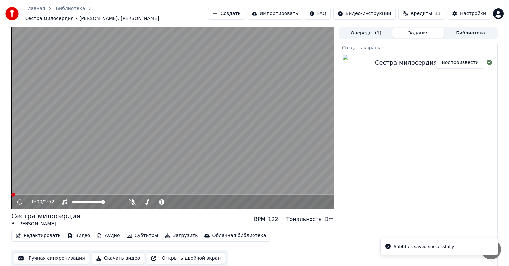
click at [42, 235] on button "Редактировать" at bounding box center [38, 235] width 50 height 9
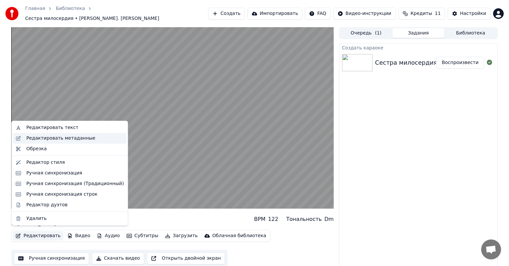
click at [76, 138] on div "Редактировать метаданные" at bounding box center [60, 138] width 69 height 7
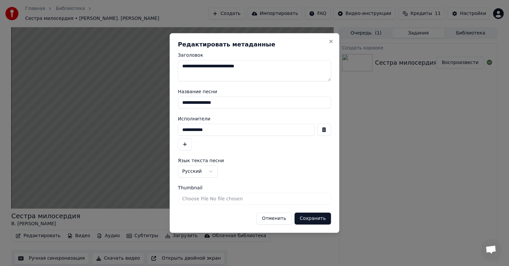
click at [256, 67] on textarea "**********" at bounding box center [254, 70] width 153 height 21
type textarea "**********"
click at [323, 219] on button "Сохранить" at bounding box center [313, 219] width 37 height 12
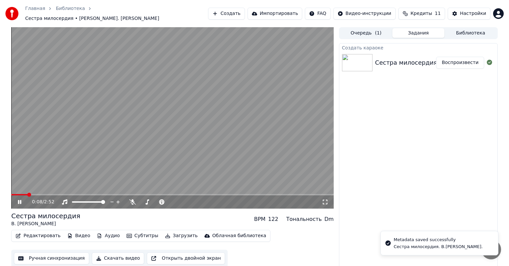
click at [61, 254] on button "Ручная синхронизация" at bounding box center [51, 258] width 75 height 12
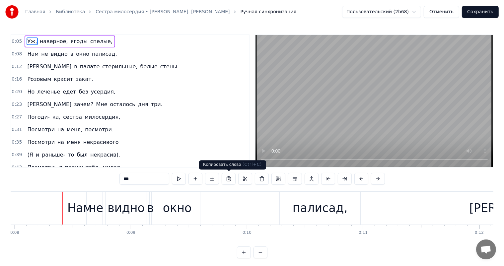
scroll to position [0, 943]
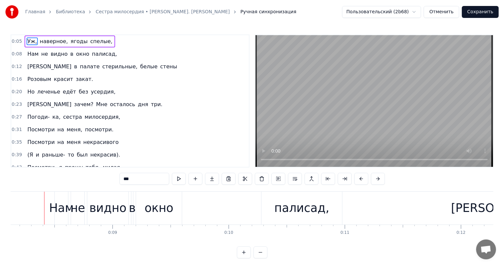
click at [231, 6] on div "Главная Библиотека Сестра милосердия • В. Черенцова Ручная синхронизация Пользо…" at bounding box center [252, 12] width 504 height 24
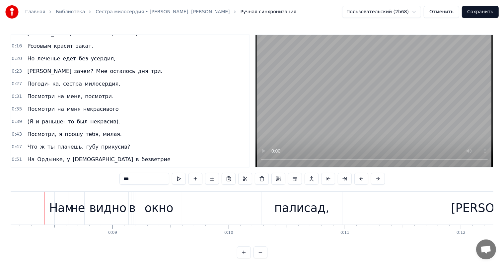
click at [29, 119] on span "(Я" at bounding box center [30, 122] width 7 height 8
type input "**"
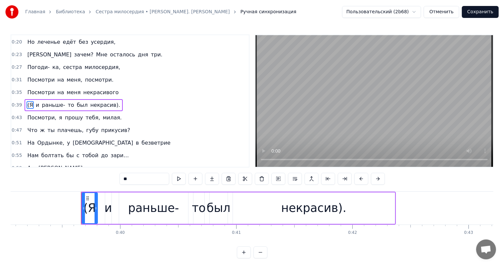
scroll to position [0, 4571]
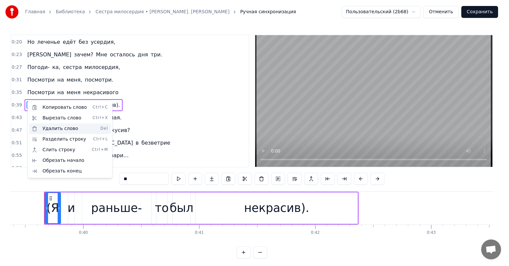
click at [57, 130] on div "Удалить слово Del" at bounding box center [70, 128] width 82 height 11
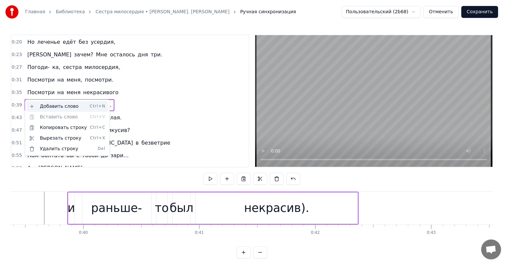
click at [51, 104] on div "Добавить слово Ctrl+N" at bounding box center [68, 106] width 82 height 11
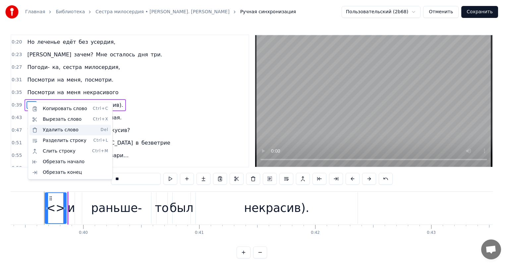
click at [49, 131] on div "Удалить слово Del" at bounding box center [71, 130] width 82 height 11
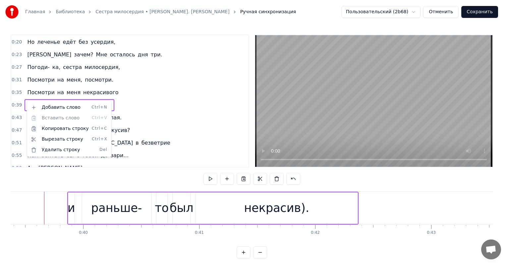
click at [32, 99] on html "Главная Библиотека Сестра милосердия • В. Черенцова Ручная синхронизация Пользо…" at bounding box center [254, 134] width 509 height 269
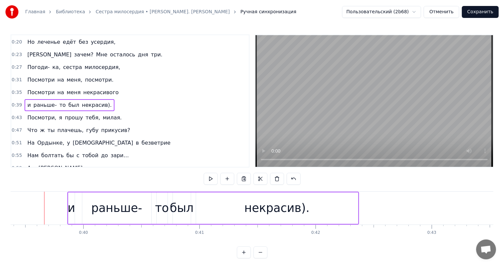
click at [25, 102] on div "и раньше- то был некрасив)." at bounding box center [70, 105] width 90 height 12
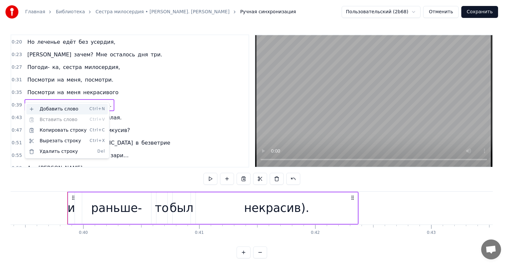
click at [49, 111] on div "Добавить слово Ctrl+N" at bounding box center [67, 109] width 82 height 11
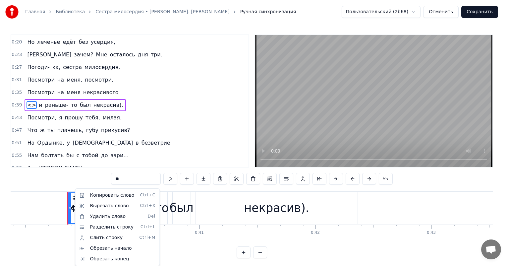
click at [202, 144] on html "Главная Библиотека Сестра милосердия • В. Черенцова Ручная синхронизация Пользо…" at bounding box center [254, 134] width 509 height 269
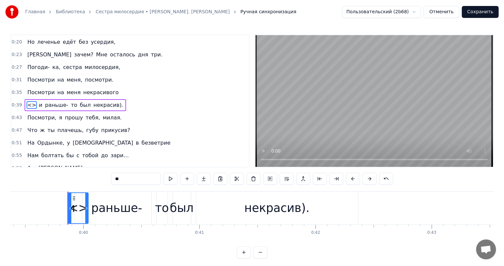
click at [222, 179] on button at bounding box center [220, 179] width 14 height 12
click at [397, 179] on button at bounding box center [394, 179] width 14 height 12
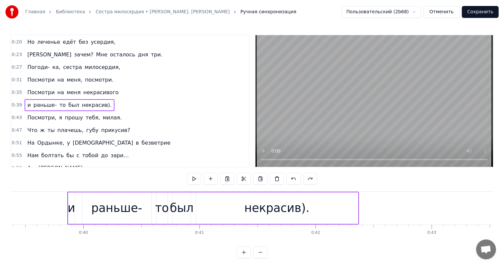
click at [396, 179] on div "0:05 Уж, наверное, ягоды спелые, 0:08 Нам не видно в окно палисад, 0:12 А в пал…" at bounding box center [252, 146] width 483 height 224
click at [295, 180] on button at bounding box center [294, 179] width 14 height 12
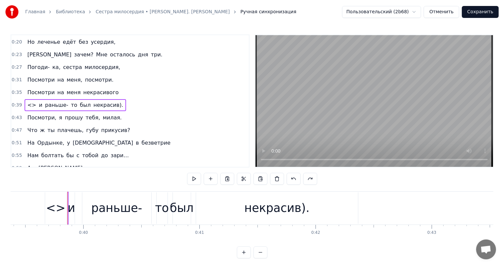
click at [295, 180] on button at bounding box center [294, 179] width 14 height 12
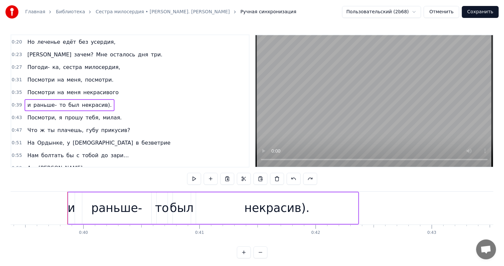
click at [295, 180] on button at bounding box center [294, 179] width 14 height 12
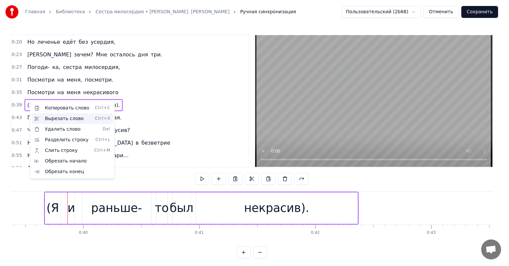
click at [57, 119] on div "Вырезать слово Ctrl+X" at bounding box center [73, 118] width 82 height 11
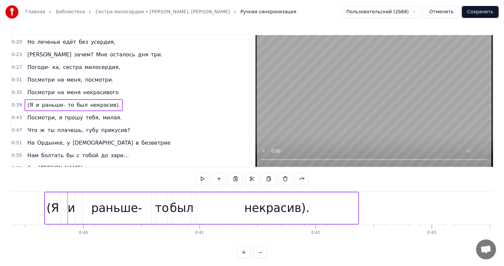
click at [31, 101] on div "(Я и раньше- то был некрасив)." at bounding box center [74, 105] width 98 height 12
click at [29, 101] on span "(Я" at bounding box center [30, 105] width 7 height 8
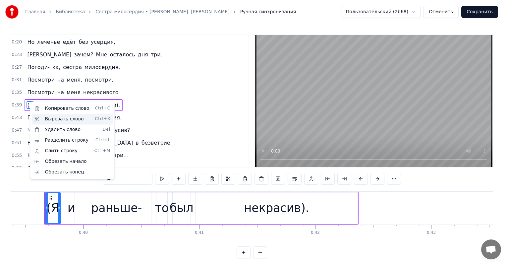
click at [66, 119] on div "Вырезать слово Ctrl+X" at bounding box center [73, 119] width 82 height 11
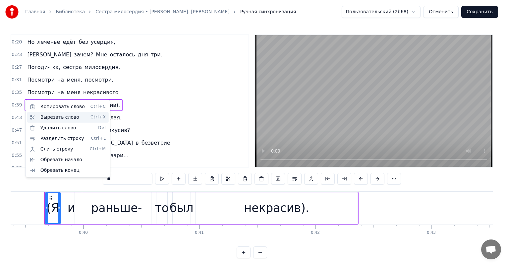
click at [64, 119] on div "Вырезать слово Ctrl+X" at bounding box center [68, 117] width 82 height 11
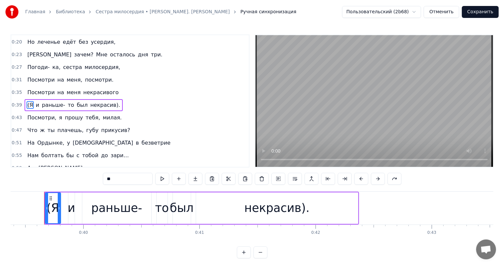
click at [442, 11] on button "Отменить" at bounding box center [441, 12] width 35 height 12
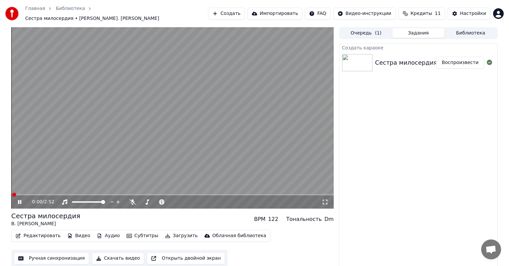
click at [19, 195] on div "0:00 / 2:52" at bounding box center [172, 201] width 323 height 13
click at [20, 200] on icon at bounding box center [19, 202] width 3 height 4
click at [44, 255] on button "Ручная синхронизация" at bounding box center [51, 258] width 75 height 12
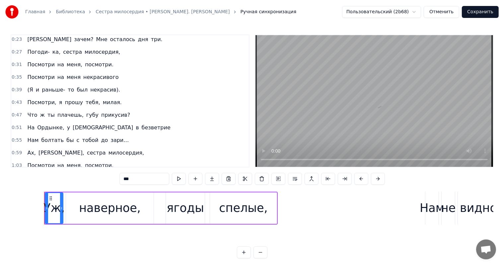
scroll to position [66, 0]
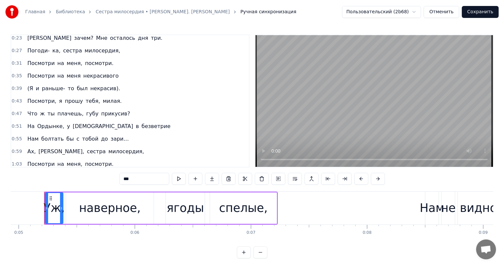
click at [27, 88] on span "(Я" at bounding box center [30, 89] width 7 height 8
type input "**"
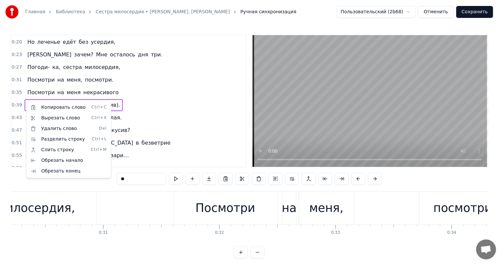
scroll to position [0, 4571]
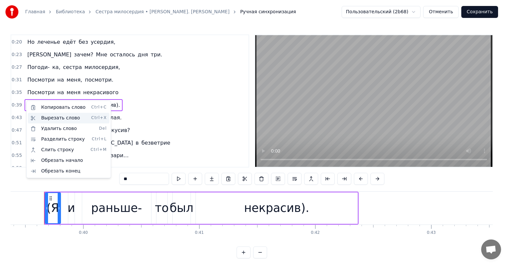
click at [57, 119] on div "Вырезать слово Ctrl+X" at bounding box center [69, 118] width 82 height 11
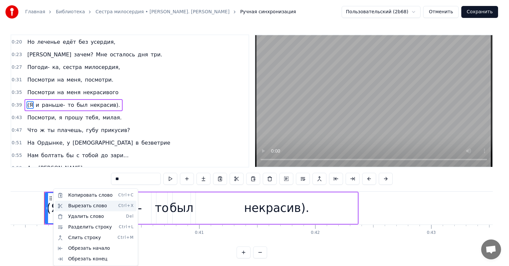
click at [85, 207] on div "Вырезать слово Ctrl+X" at bounding box center [96, 206] width 82 height 11
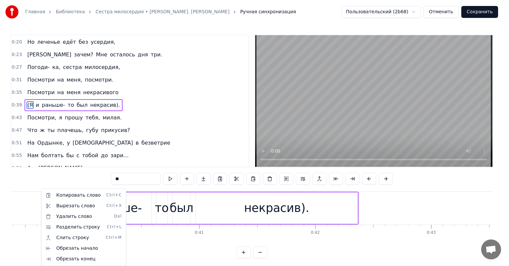
click at [28, 199] on html "Главная Библиотека Сестра милосердия • В. Черенцова Ручная синхронизация Пользо…" at bounding box center [254, 134] width 509 height 269
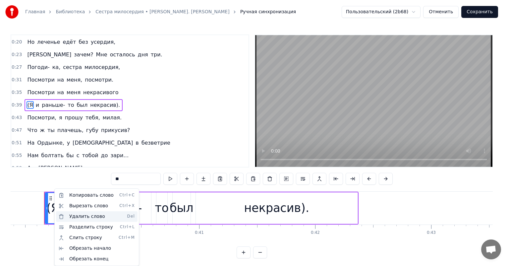
click at [71, 216] on div "Удалить слово Del" at bounding box center [97, 216] width 82 height 11
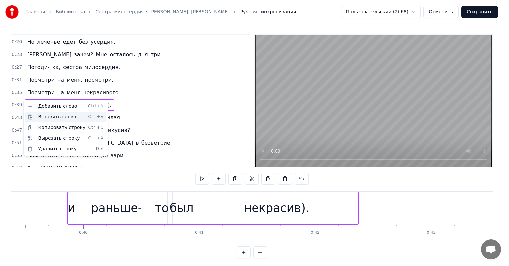
click at [61, 118] on div "Вставить слово Ctrl+V" at bounding box center [66, 117] width 82 height 11
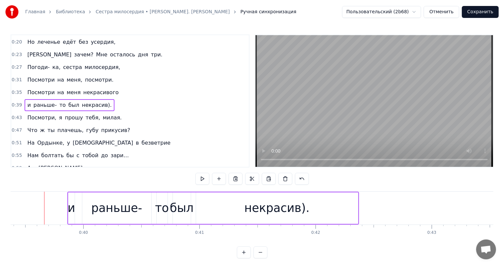
click at [72, 199] on div "и" at bounding box center [71, 208] width 6 height 32
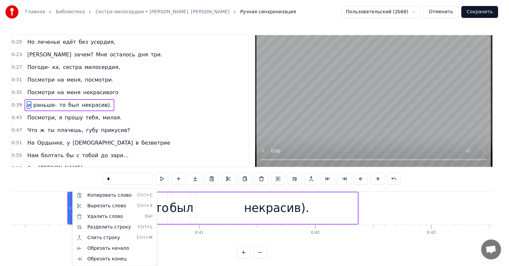
click at [31, 211] on html "Главная Библиотека Сестра милосердия • В. Черенцова Ручная синхронизация Пользо…" at bounding box center [254, 134] width 509 height 269
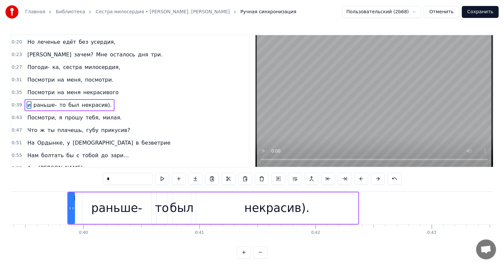
click at [84, 195] on div "раньше-" at bounding box center [116, 208] width 69 height 32
type input "*******"
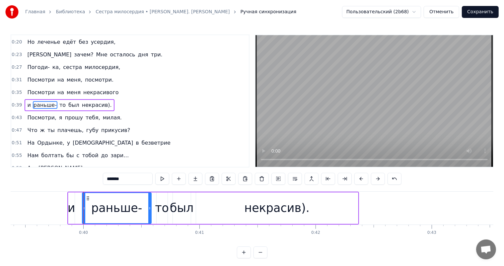
click at [80, 200] on div "и раньше- то был некрасив)." at bounding box center [213, 208] width 292 height 33
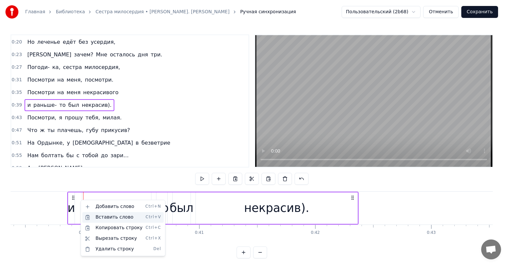
click at [88, 217] on div "Вставить слово Ctrl+V" at bounding box center [123, 217] width 82 height 11
click at [107, 224] on div "Вставить слово Ctrl+V" at bounding box center [127, 224] width 82 height 11
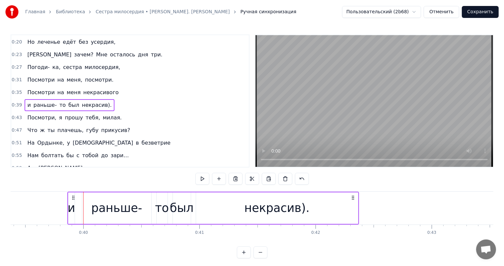
click at [29, 104] on div "и раньше- то был некрасив)." at bounding box center [70, 105] width 90 height 12
click at [27, 101] on span "и" at bounding box center [29, 105] width 5 height 8
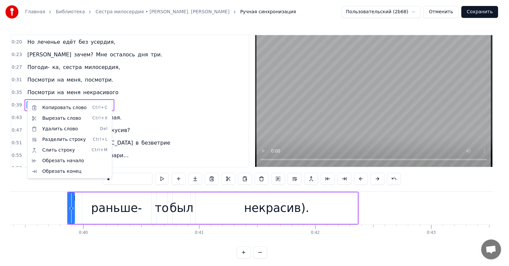
click at [76, 203] on html "Главная Библиотека Сестра милосердия • В. Черенцова Ручная синхронизация Пользо…" at bounding box center [254, 134] width 509 height 269
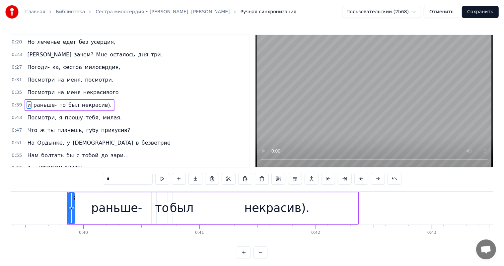
click at [81, 201] on div "и раньше- то был некрасив)." at bounding box center [213, 208] width 292 height 33
click at [68, 201] on div at bounding box center [67, 208] width 0 height 33
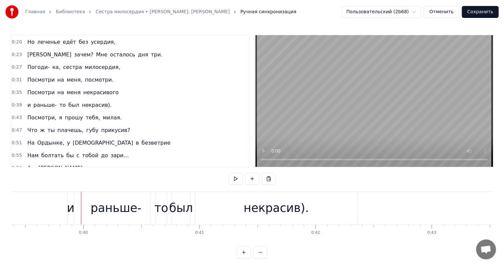
click at [82, 210] on div "раньше-" at bounding box center [116, 208] width 69 height 33
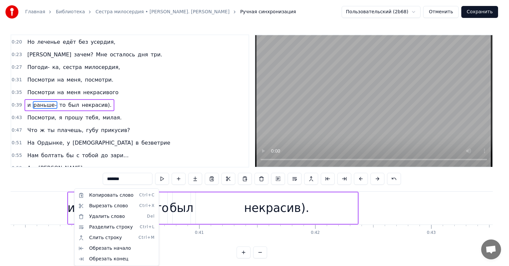
click at [58, 202] on html "Главная Библиотека Сестра милосердия • В. Черенцова Ручная синхронизация Пользо…" at bounding box center [254, 134] width 509 height 269
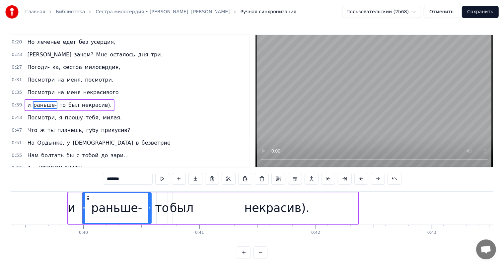
click at [25, 102] on div "и раньше- то был некрасив)." at bounding box center [70, 105] width 90 height 12
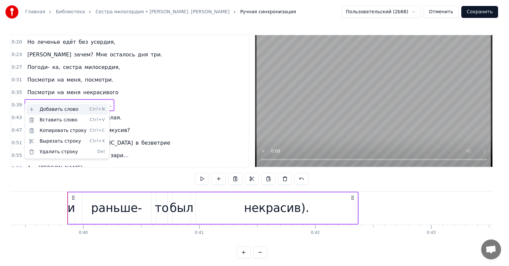
click at [57, 107] on div "Добавить слово Ctrl+N" at bounding box center [67, 109] width 82 height 11
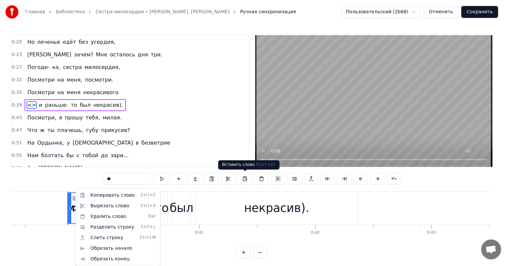
click at [244, 178] on button at bounding box center [245, 179] width 14 height 12
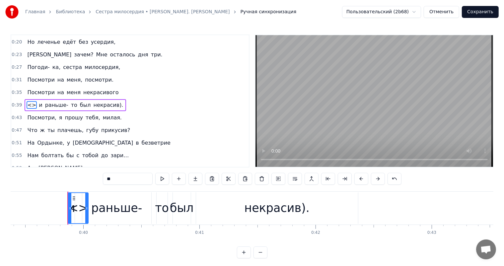
click at [84, 202] on div "<>" at bounding box center [78, 208] width 21 height 32
drag, startPoint x: 83, startPoint y: 202, endPoint x: 97, endPoint y: 195, distance: 15.9
click at [69, 195] on div "<> и раньше- то был некрасив)." at bounding box center [67, 208] width 1 height 33
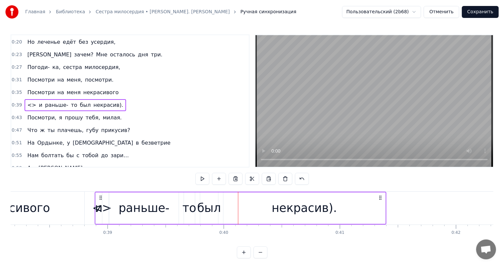
drag, startPoint x: 73, startPoint y: 197, endPoint x: 98, endPoint y: 204, distance: 26.5
click at [98, 204] on div "<> и раньше- то был некрасив)." at bounding box center [241, 208] width 292 height 33
click at [299, 180] on button at bounding box center [302, 179] width 14 height 12
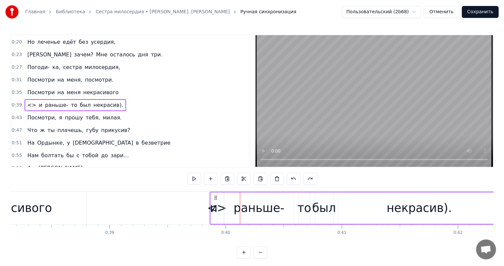
click at [299, 180] on button at bounding box center [294, 179] width 14 height 12
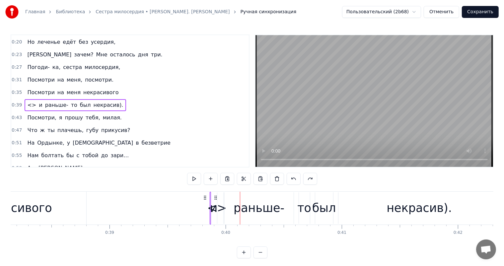
click at [299, 180] on button at bounding box center [294, 179] width 14 height 12
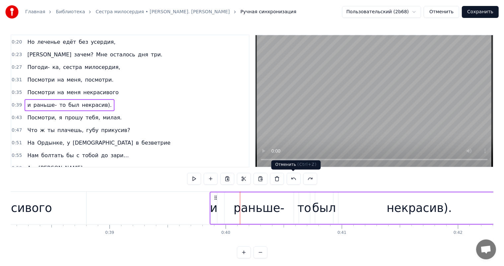
click at [295, 179] on button at bounding box center [294, 179] width 14 height 12
click at [289, 177] on button at bounding box center [294, 179] width 14 height 12
click at [292, 175] on button at bounding box center [294, 179] width 14 height 12
click at [293, 180] on button at bounding box center [294, 179] width 14 height 12
click at [436, 8] on button "Отменить" at bounding box center [441, 12] width 35 height 12
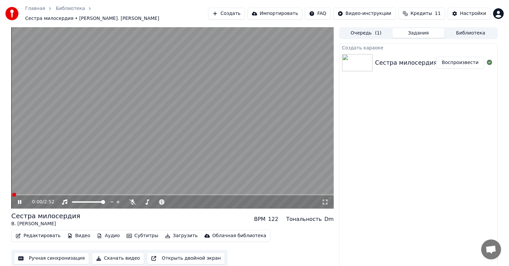
click at [22, 200] on icon at bounding box center [25, 201] width 16 height 5
click at [41, 256] on button "Ручная синхронизация" at bounding box center [51, 258] width 75 height 12
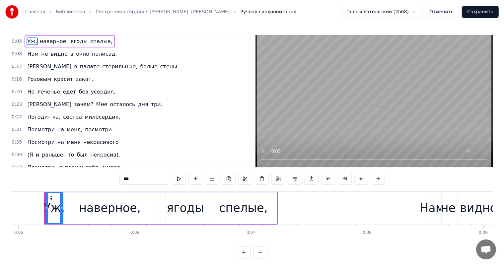
scroll to position [66, 0]
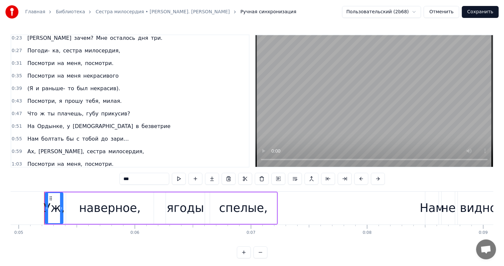
click at [29, 89] on div "(Я и раньше- то был некрасив)." at bounding box center [74, 89] width 98 height 12
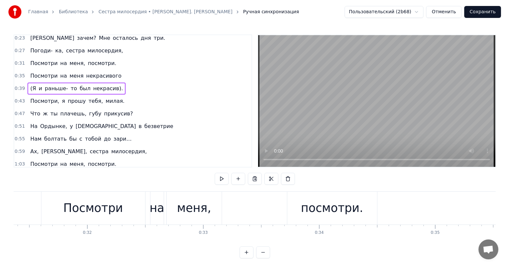
scroll to position [0, 4571]
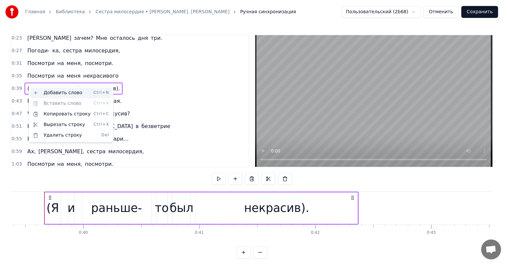
click at [59, 90] on div "Добавить слово Ctrl+N" at bounding box center [71, 93] width 82 height 11
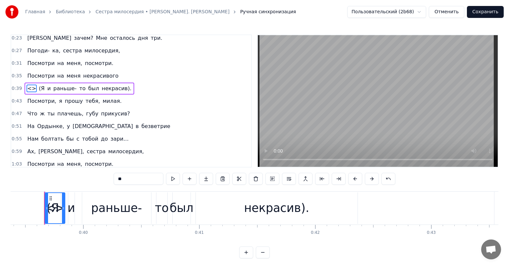
scroll to position [50, 0]
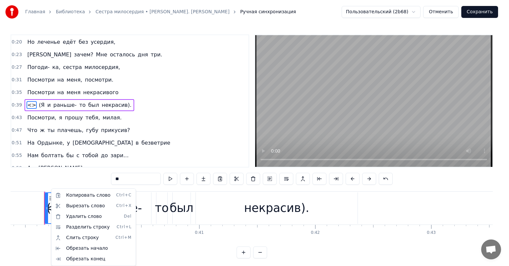
click at [50, 210] on html "Главная Библиотека Сестра милосердия • В. Черенцова Ручная синхронизация Пользо…" at bounding box center [254, 134] width 509 height 269
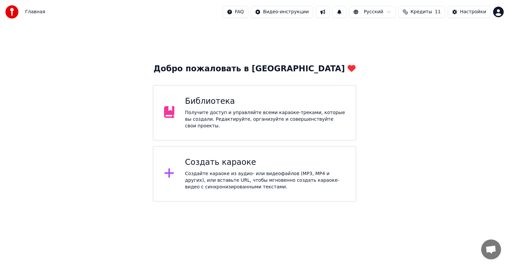
click at [207, 112] on div "Получите доступ и управляйте всеми караоке-треками, которые вы создали. Редакти…" at bounding box center [265, 119] width 160 height 20
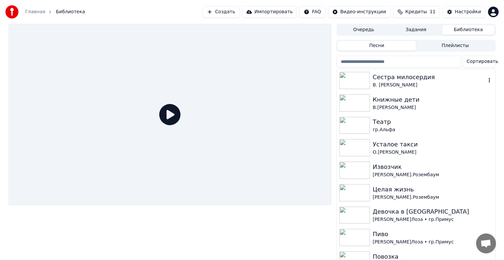
click at [365, 79] on img at bounding box center [354, 80] width 31 height 17
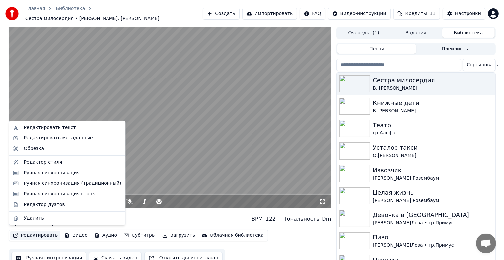
click at [33, 234] on button "Редактировать" at bounding box center [35, 235] width 50 height 9
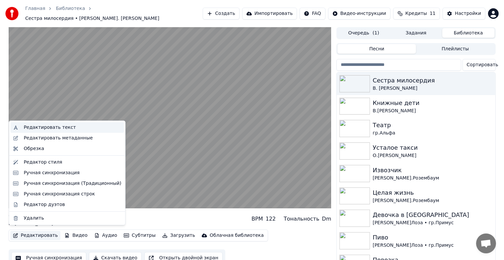
click at [48, 125] on div "Редактировать текст" at bounding box center [50, 127] width 52 height 7
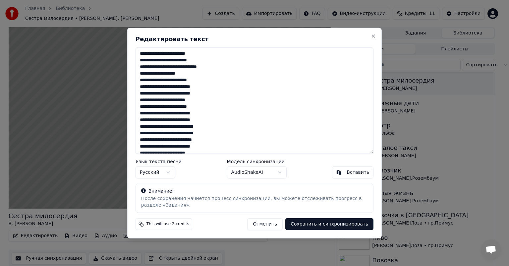
drag, startPoint x: 210, startPoint y: 112, endPoint x: 134, endPoint y: 110, distance: 75.6
click at [134, 110] on div "**********" at bounding box center [254, 133] width 255 height 211
type textarea "**********"
click at [319, 223] on button "Сохранить и синхронизировать" at bounding box center [330, 224] width 88 height 12
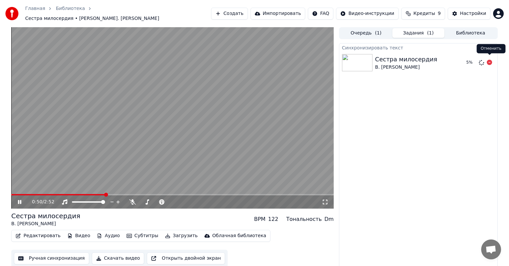
click at [489, 60] on icon at bounding box center [489, 62] width 5 height 5
click at [54, 256] on button "Ручная синхронизация" at bounding box center [51, 258] width 75 height 12
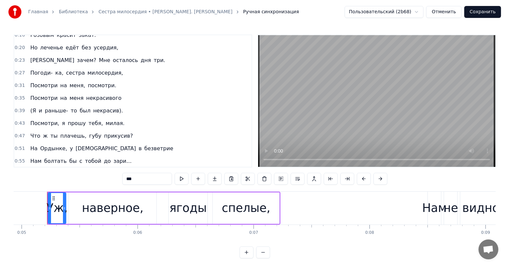
scroll to position [66, 0]
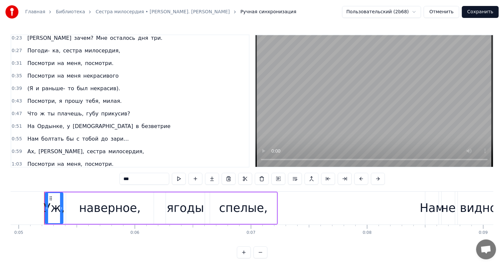
click at [442, 13] on button "Отменить" at bounding box center [441, 12] width 35 height 12
